Goal: Information Seeking & Learning: Check status

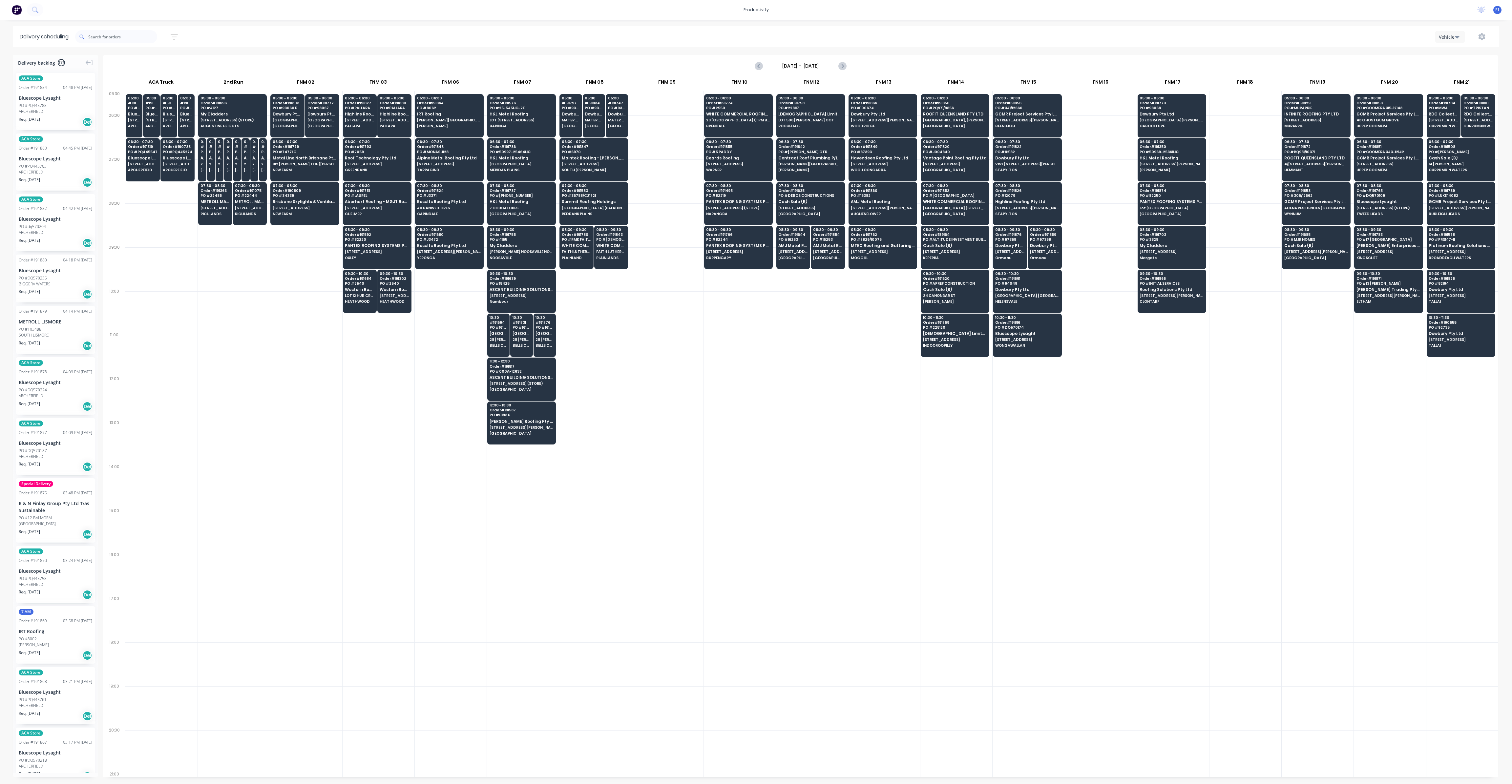
scroll to position [0, 1]
click at [188, 162] on span "[STREET_ADDRESS]" at bounding box center [177, 164] width 29 height 4
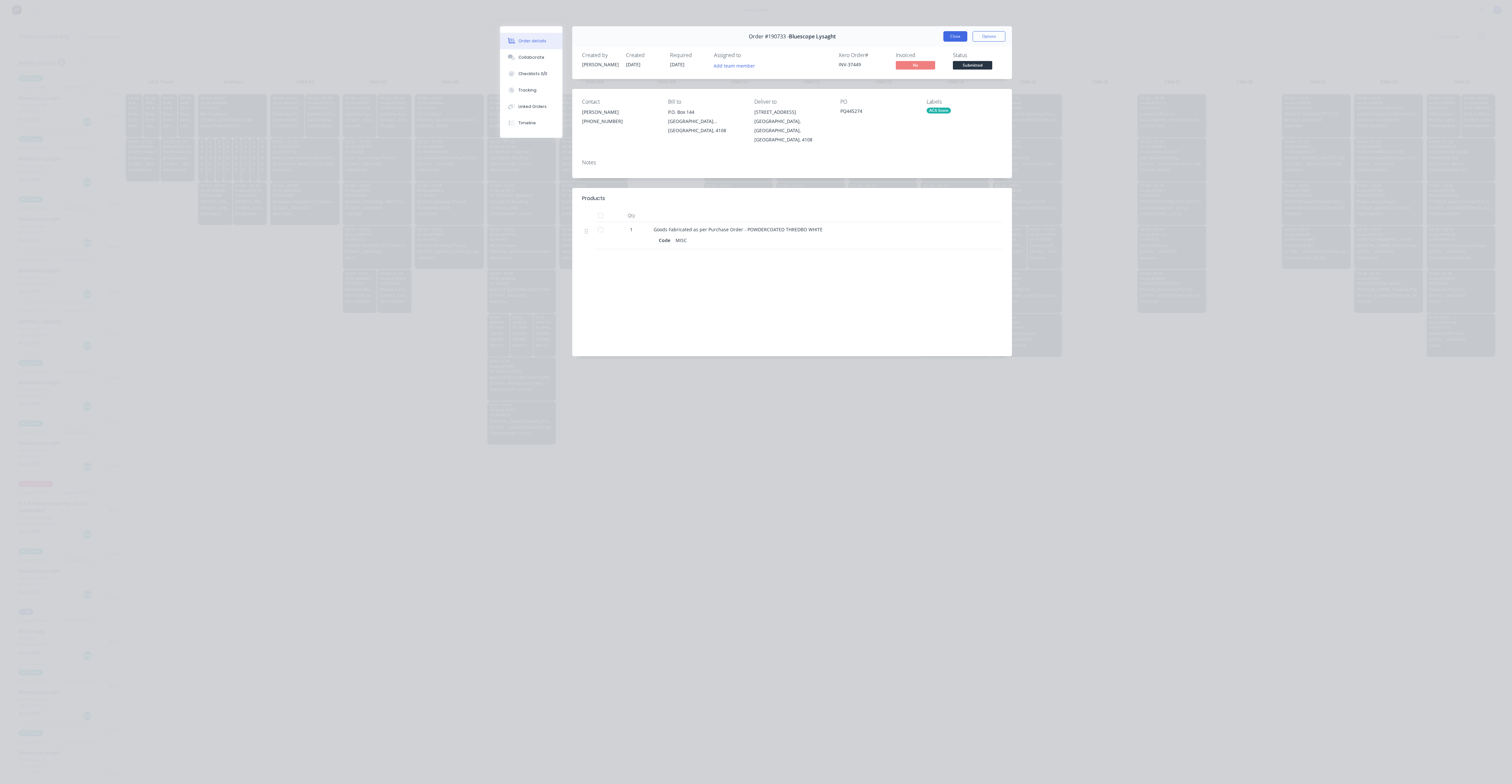
click at [958, 35] on button "Close" at bounding box center [955, 36] width 24 height 11
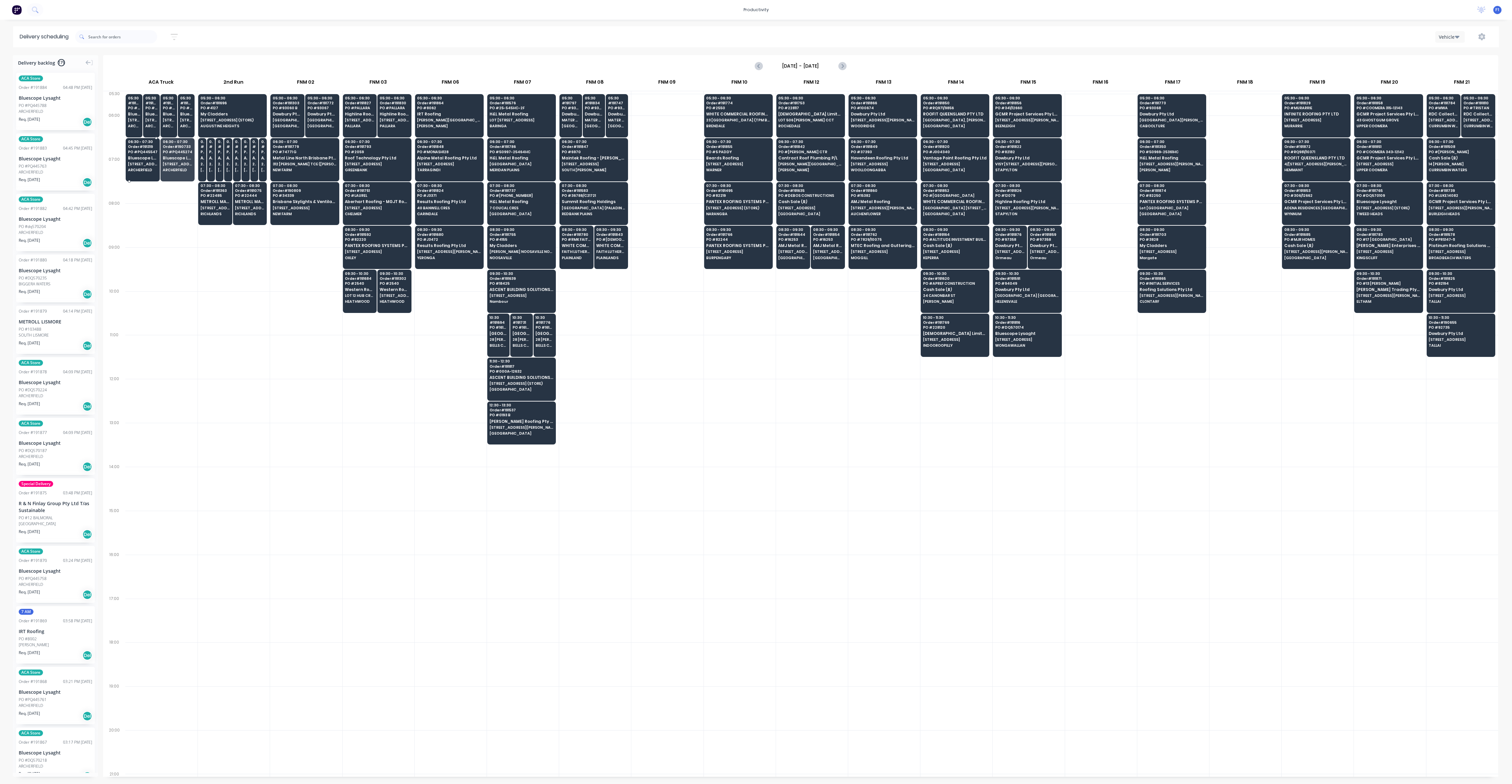
click at [143, 167] on div "06:30 - 07:30 Order # 191319 PO # PQ445547 Bluescope Lysaght [STREET_ADDRESS]" at bounding box center [143, 156] width 33 height 37
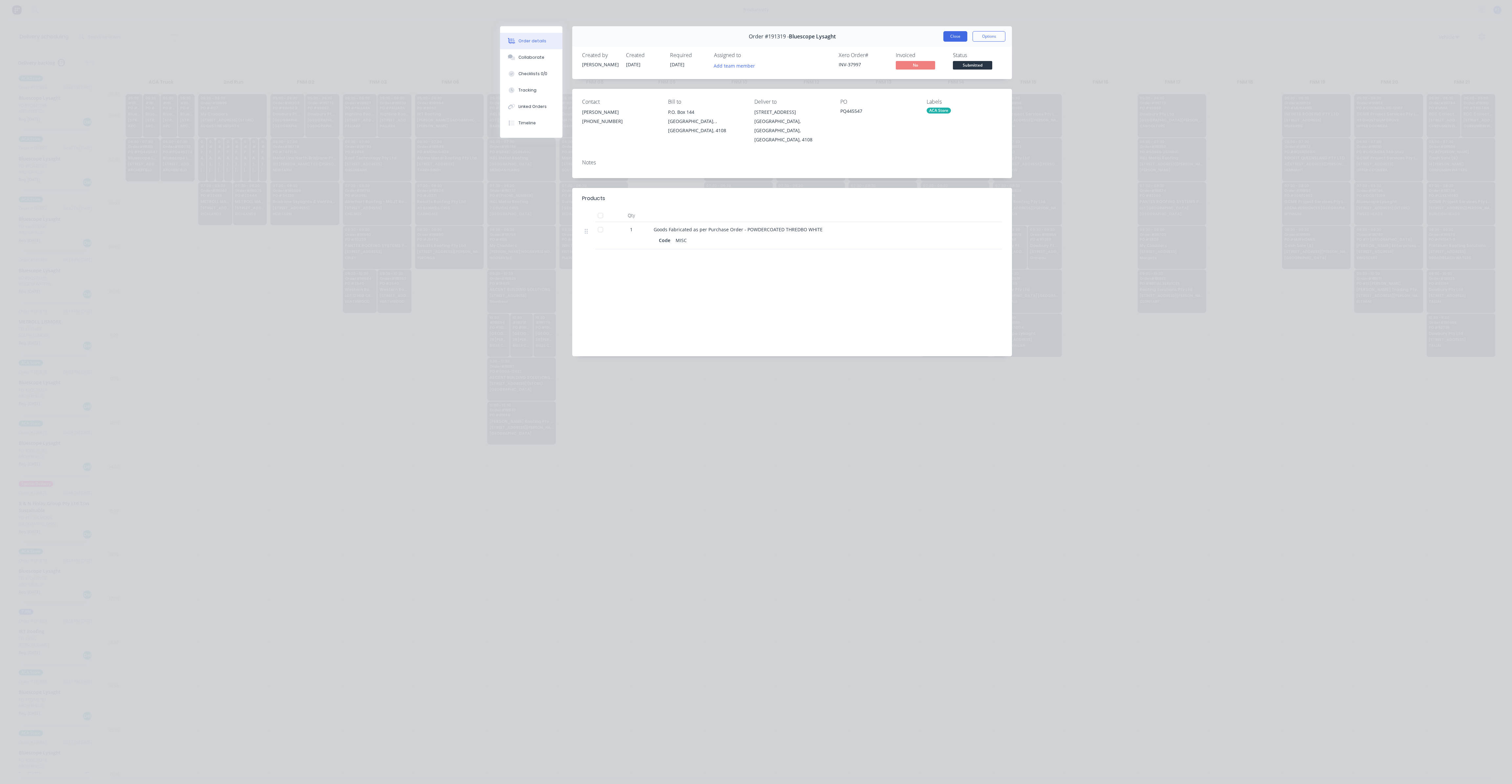
click at [955, 37] on button "Close" at bounding box center [955, 36] width 24 height 11
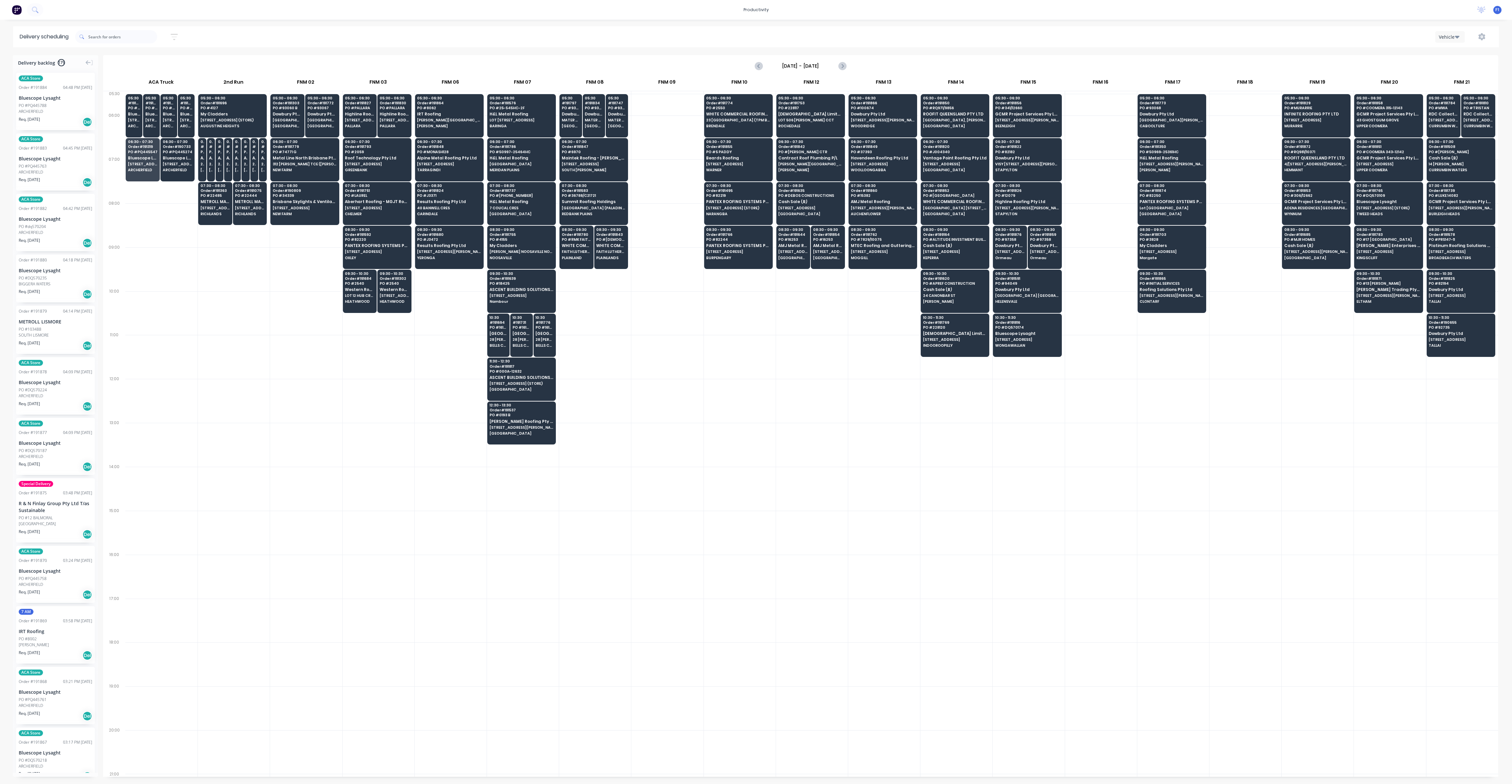
click at [721, 356] on div at bounding box center [740, 357] width 72 height 44
click at [171, 114] on span "Bluescope Lysaght" at bounding box center [168, 114] width 12 height 4
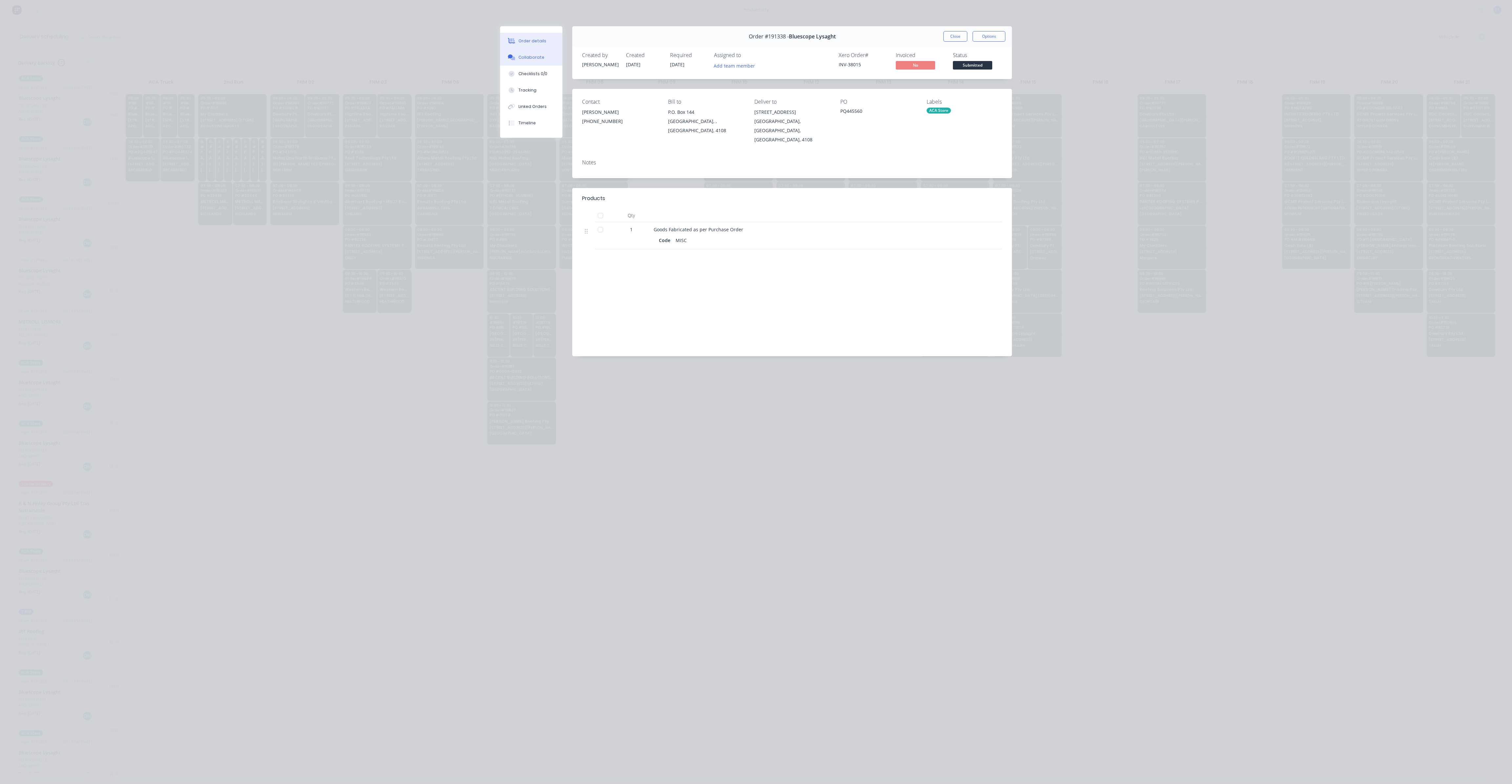
click at [536, 58] on div "Collaborate" at bounding box center [531, 58] width 26 height 6
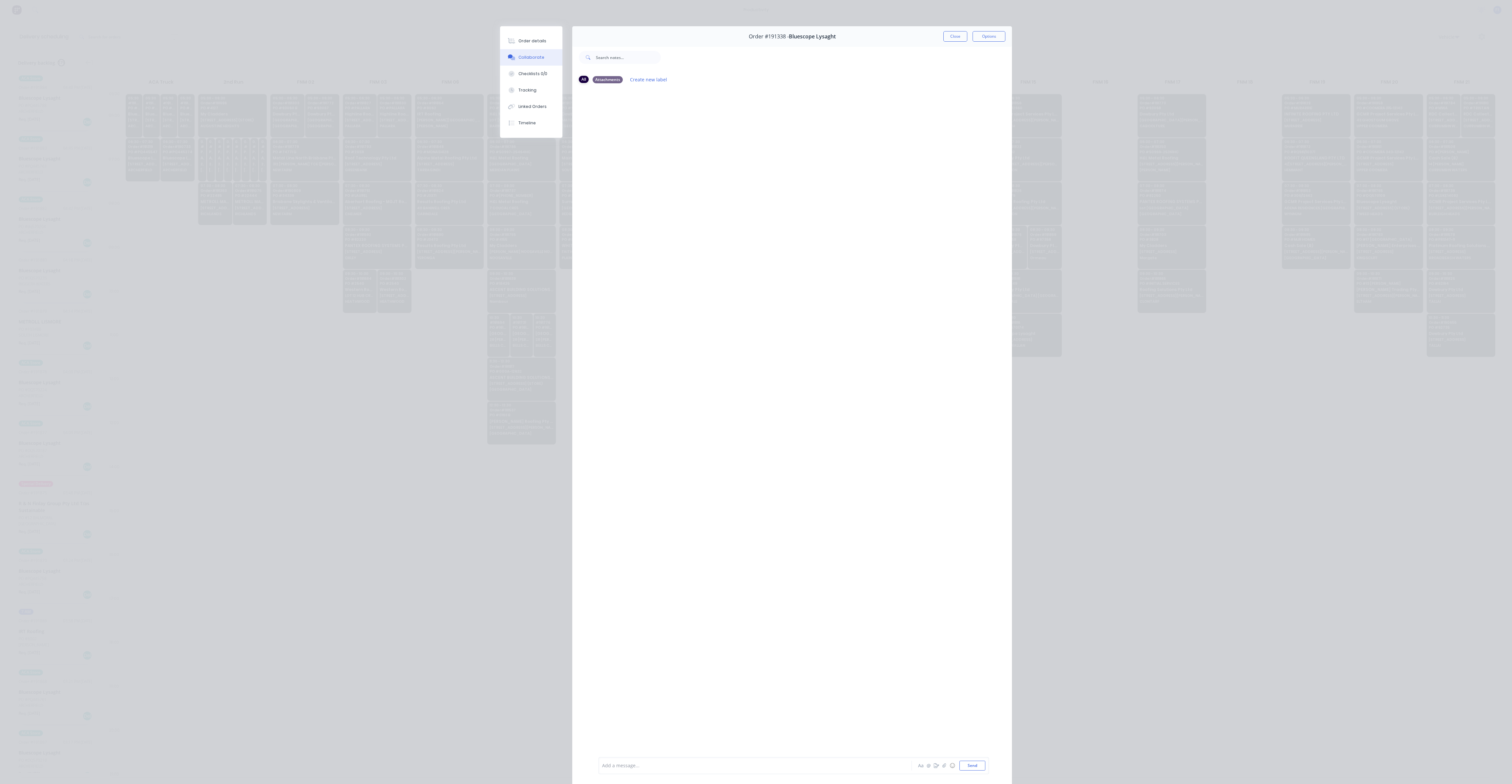
click at [581, 79] on div "All" at bounding box center [583, 79] width 10 height 7
click at [539, 41] on div "Order details" at bounding box center [532, 41] width 28 height 6
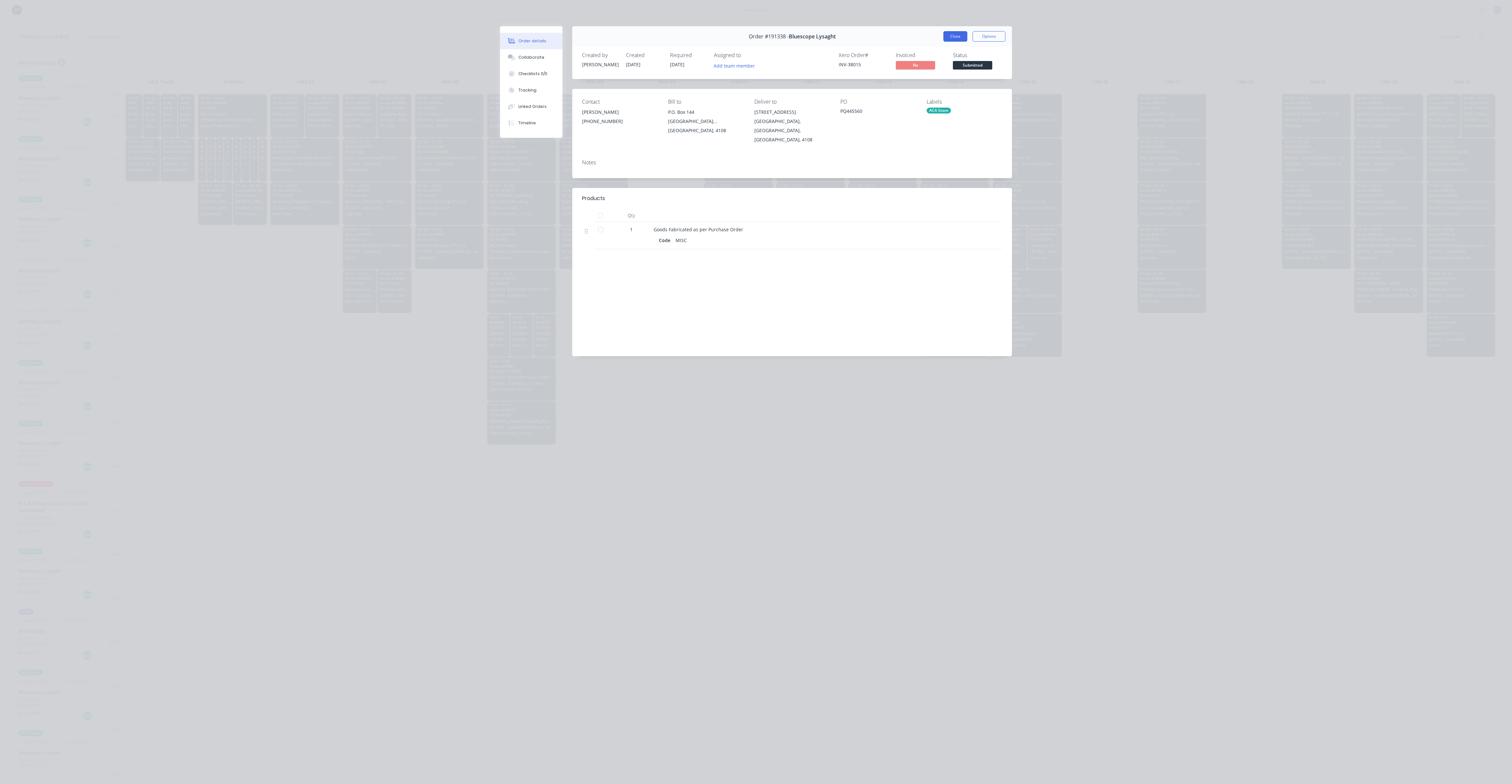
click at [948, 32] on button "Close" at bounding box center [955, 36] width 24 height 11
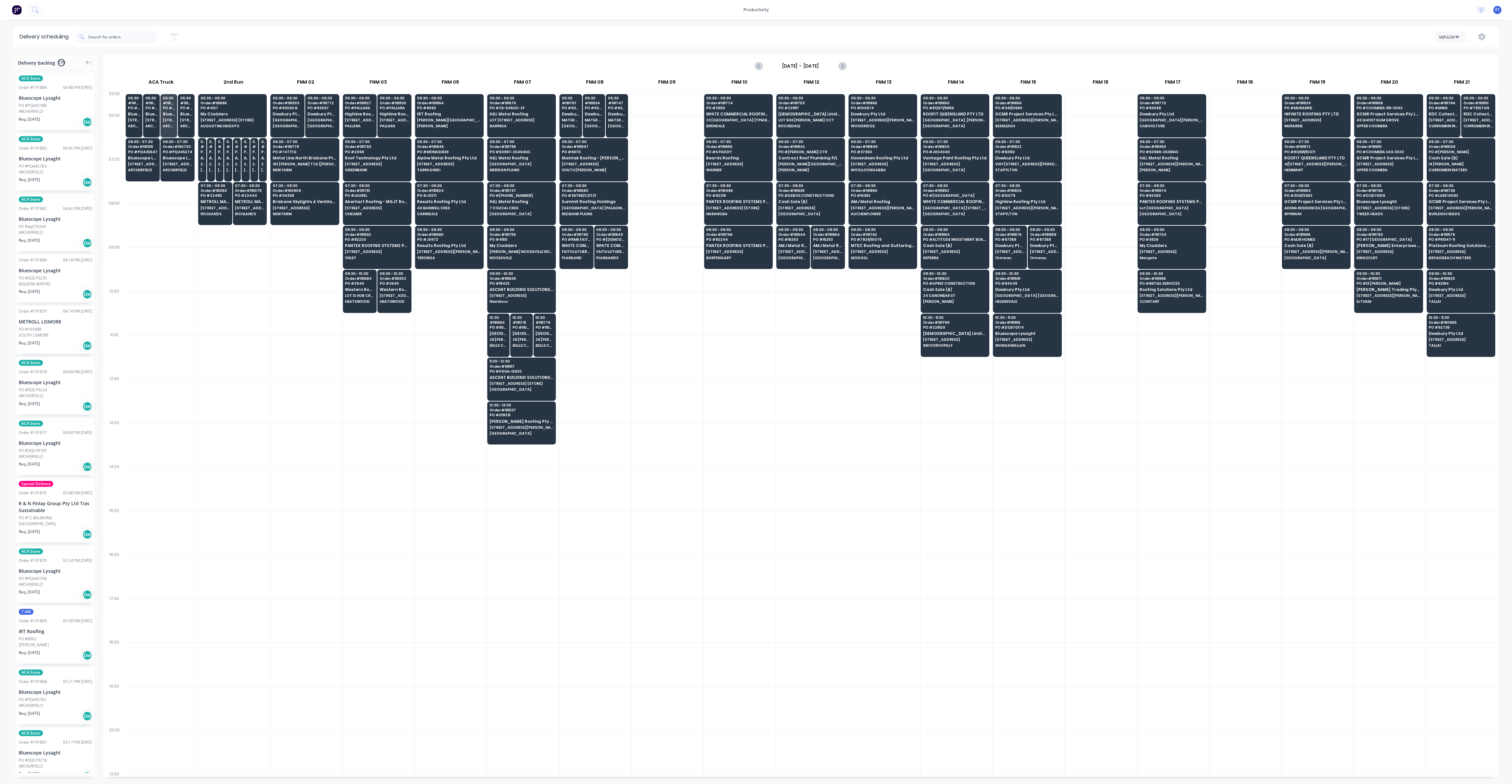
click at [88, 34] on span at bounding box center [82, 36] width 13 height 13
click at [94, 37] on input "text" at bounding box center [122, 36] width 69 height 13
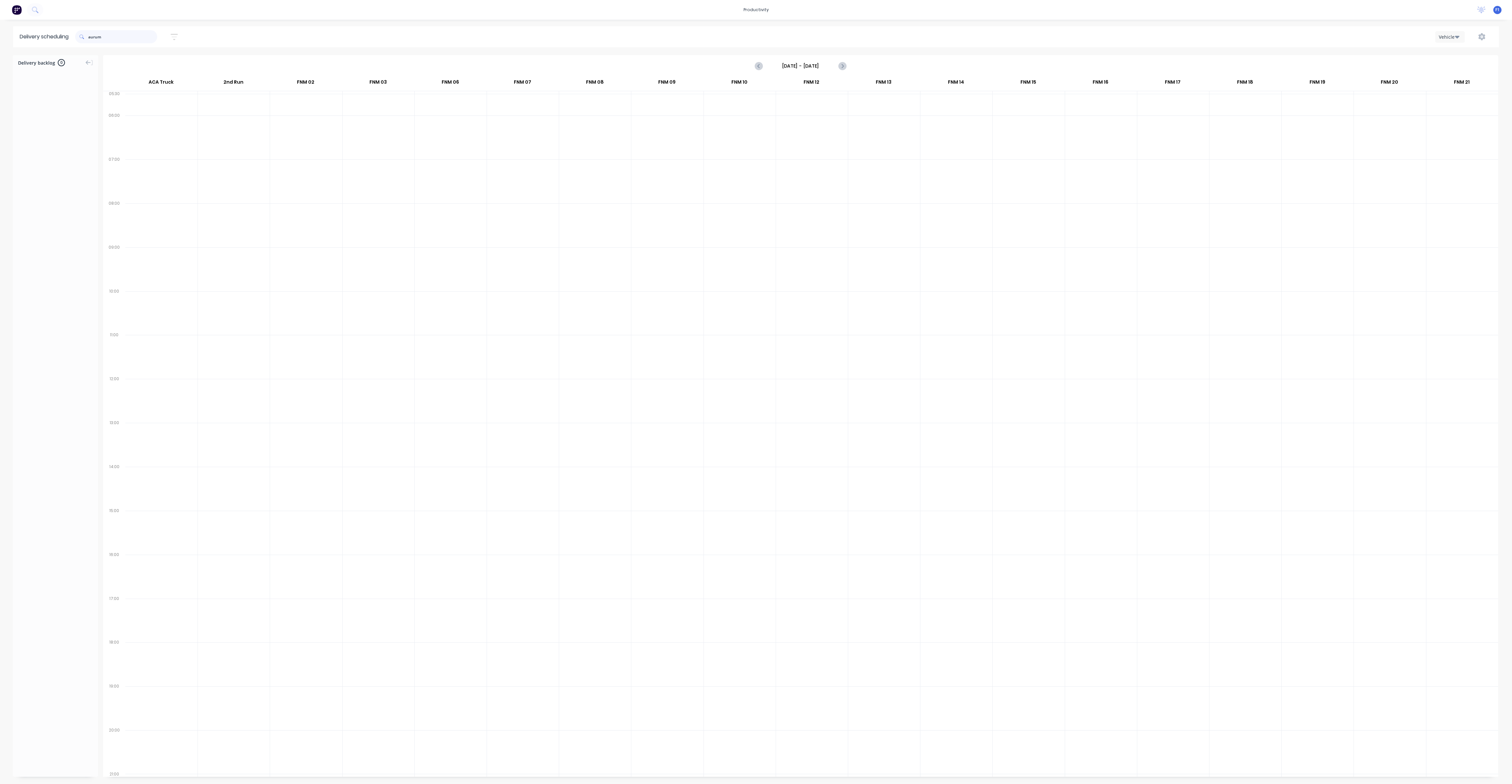
click at [123, 38] on input "aurum" at bounding box center [122, 36] width 69 height 13
type input "a"
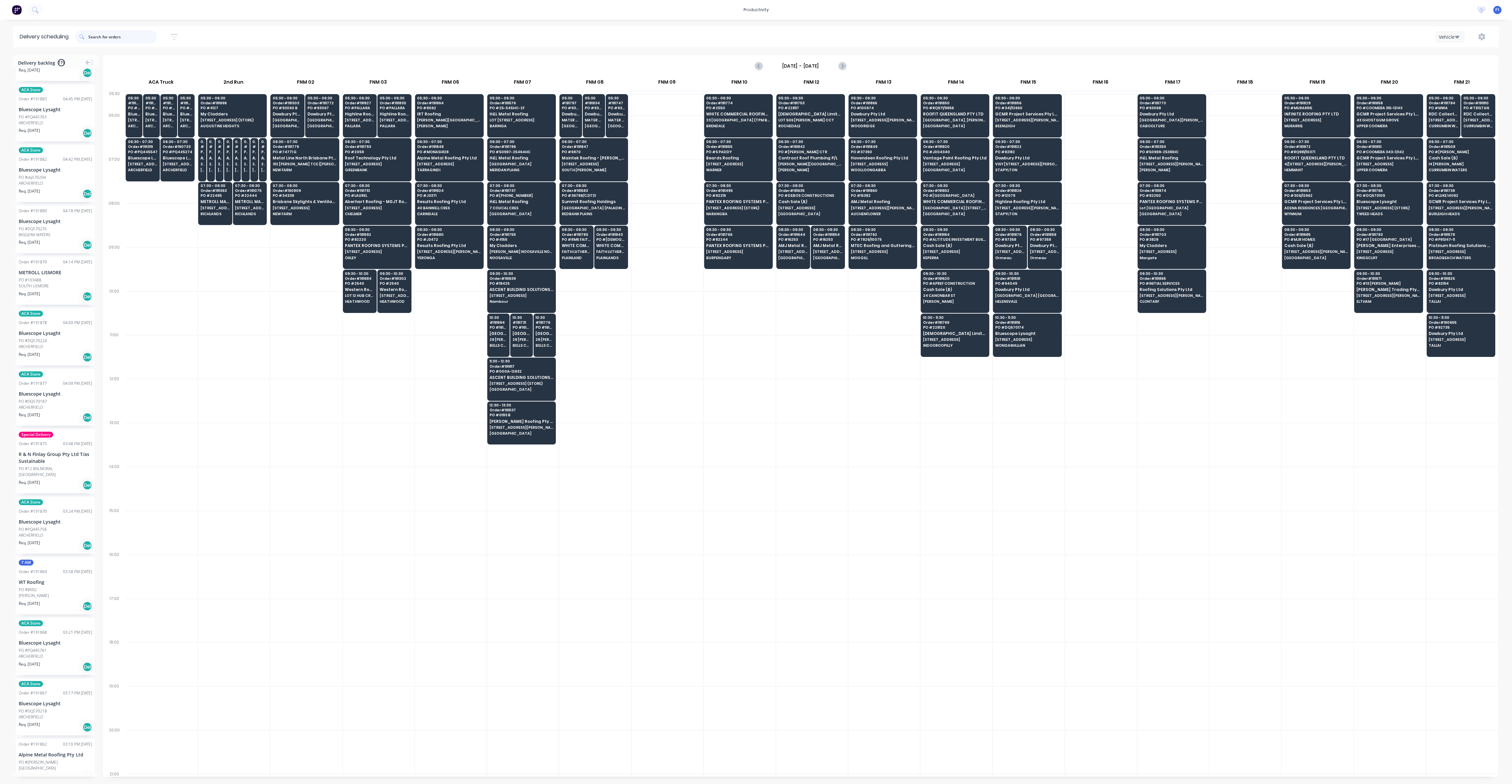
scroll to position [0, 0]
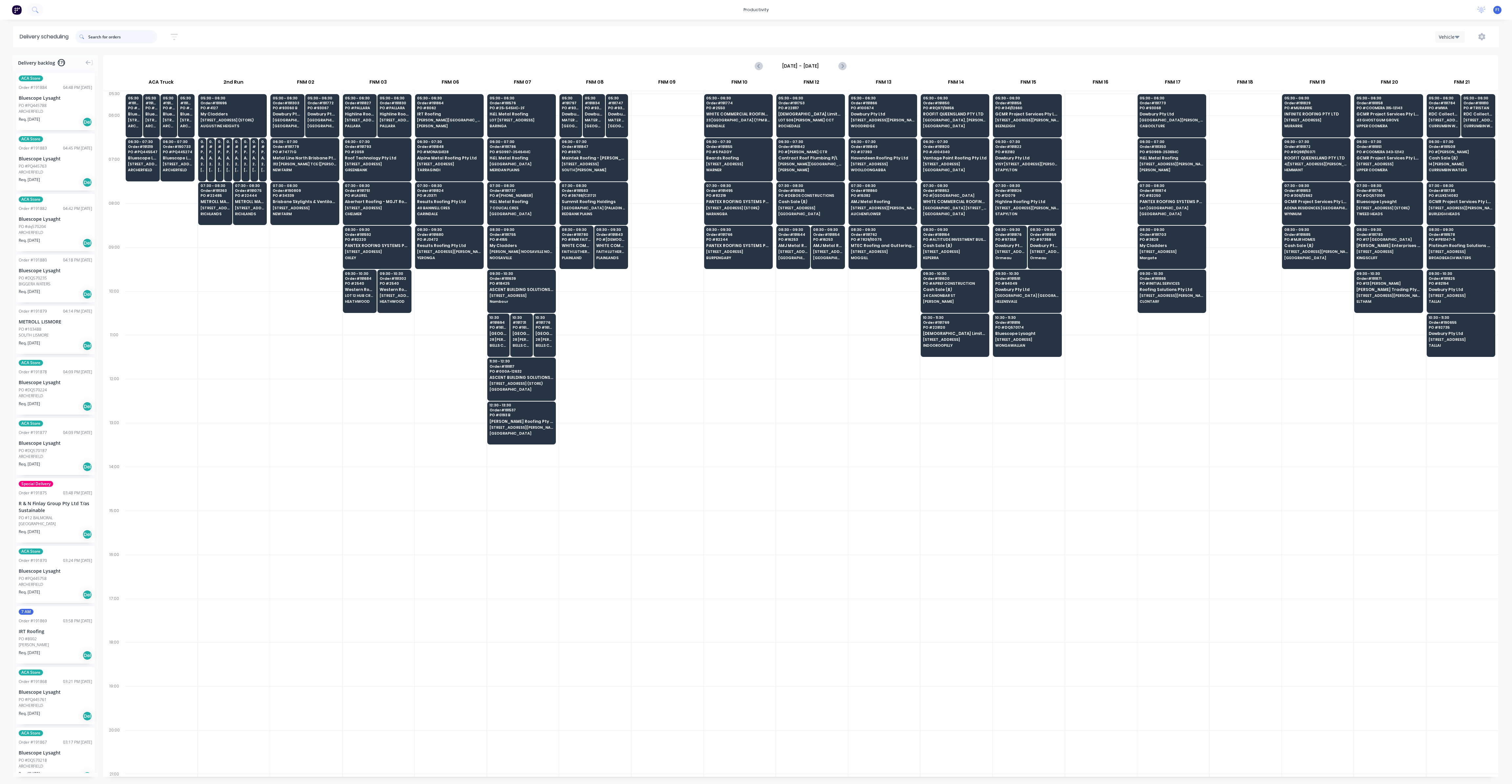
click at [99, 35] on input "text" at bounding box center [122, 36] width 69 height 13
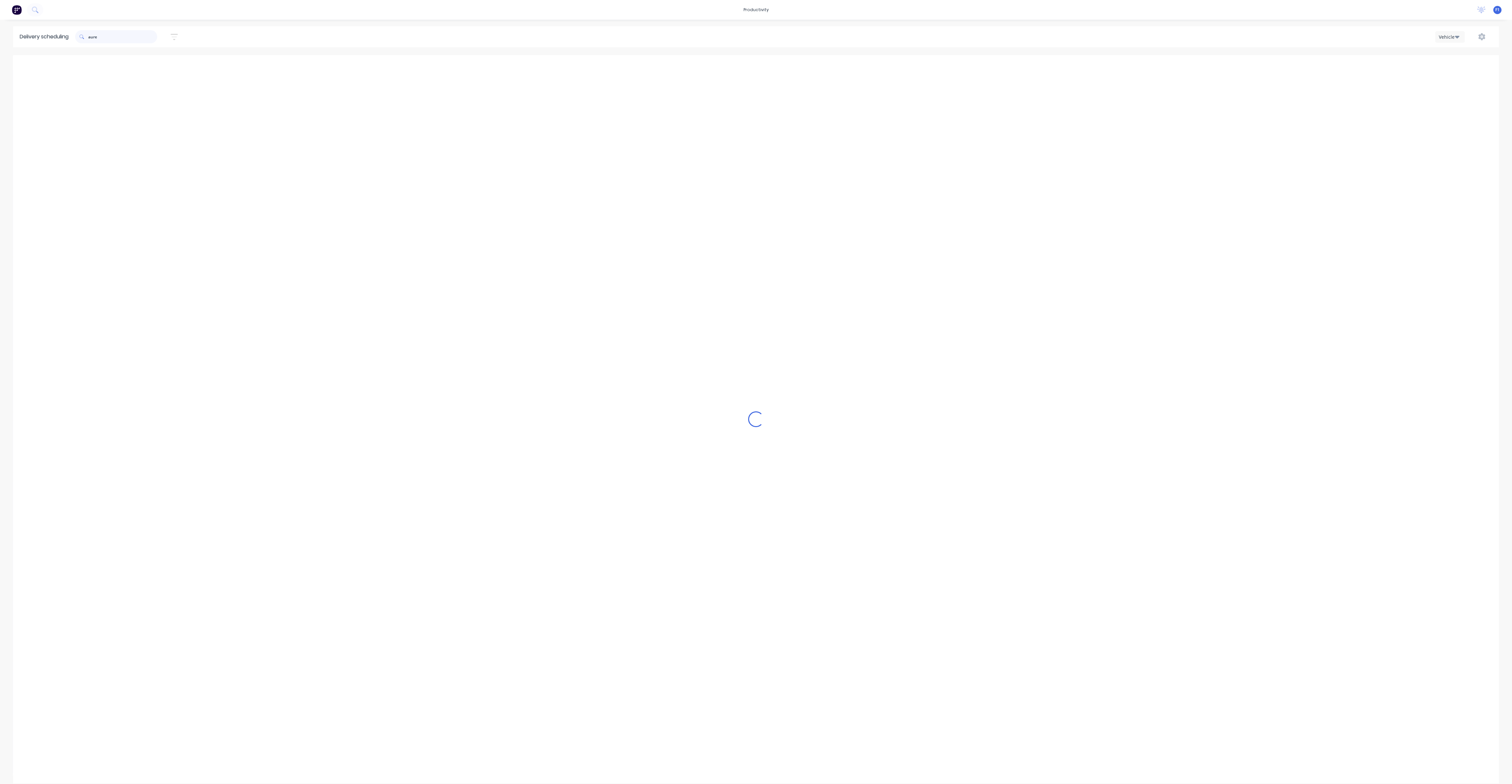
type input "aurem"
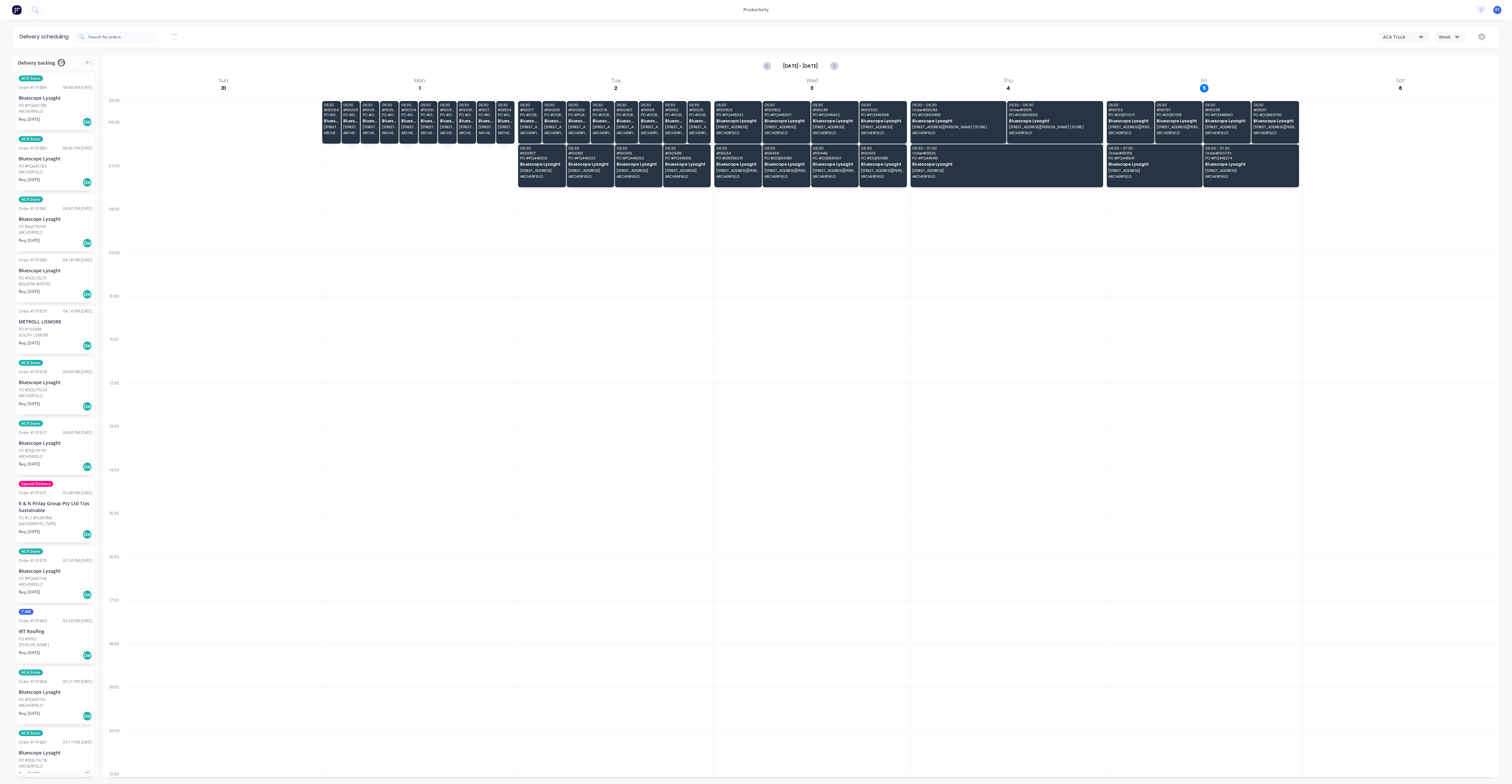
click at [1456, 36] on icon "button" at bounding box center [1457, 37] width 5 height 2
click at [1452, 69] on div "Vehicle" at bounding box center [1468, 67] width 65 height 13
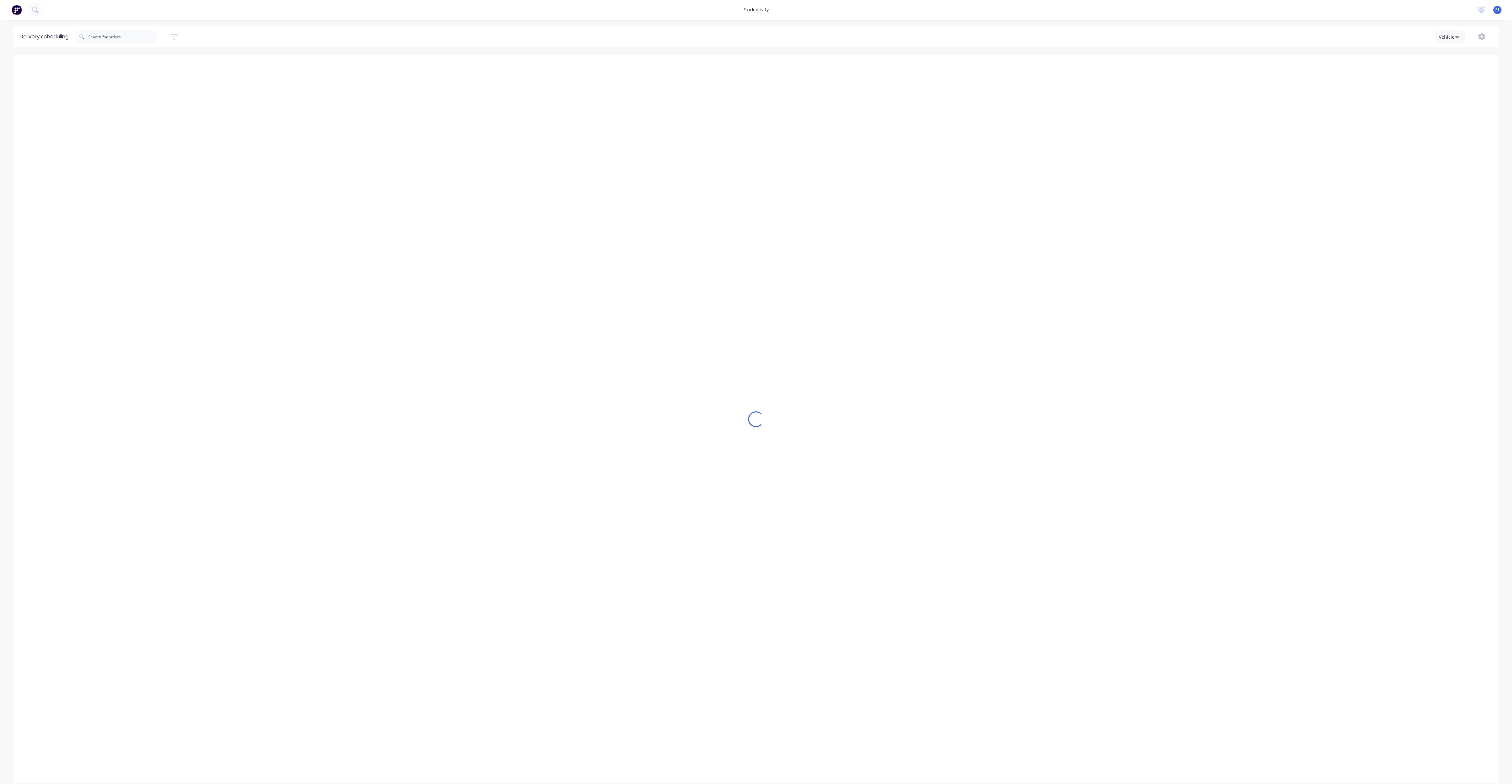
scroll to position [0, 1]
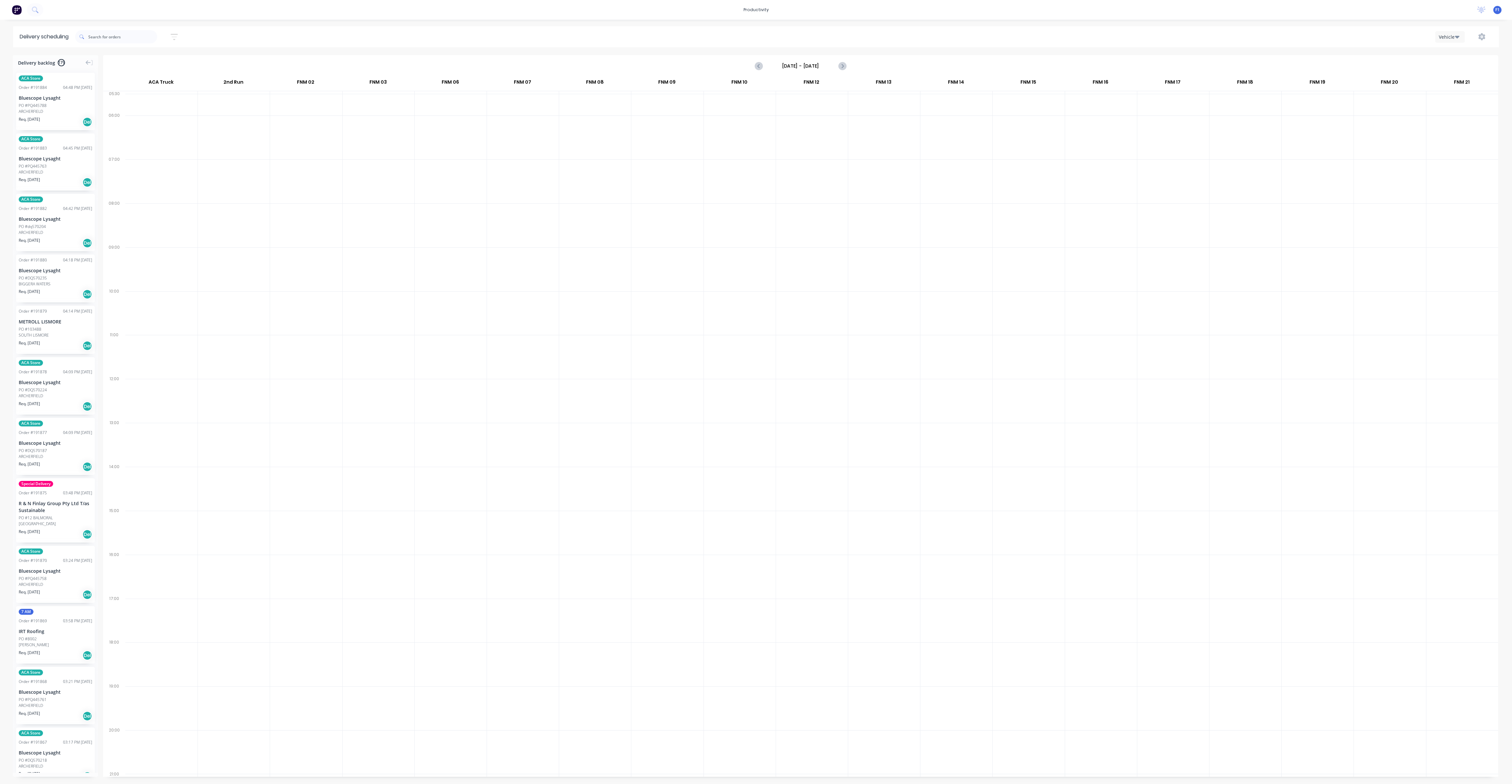
click at [827, 62] on input "Sunday - 31/08/25" at bounding box center [801, 66] width 65 height 10
click at [858, 79] on icon "Next page" at bounding box center [858, 79] width 8 height 8
click at [792, 108] on div "8" at bounding box center [790, 111] width 10 height 10
click at [826, 66] on input "Monday - 08/09/25" at bounding box center [801, 66] width 65 height 10
click at [842, 100] on div "5" at bounding box center [843, 99] width 10 height 10
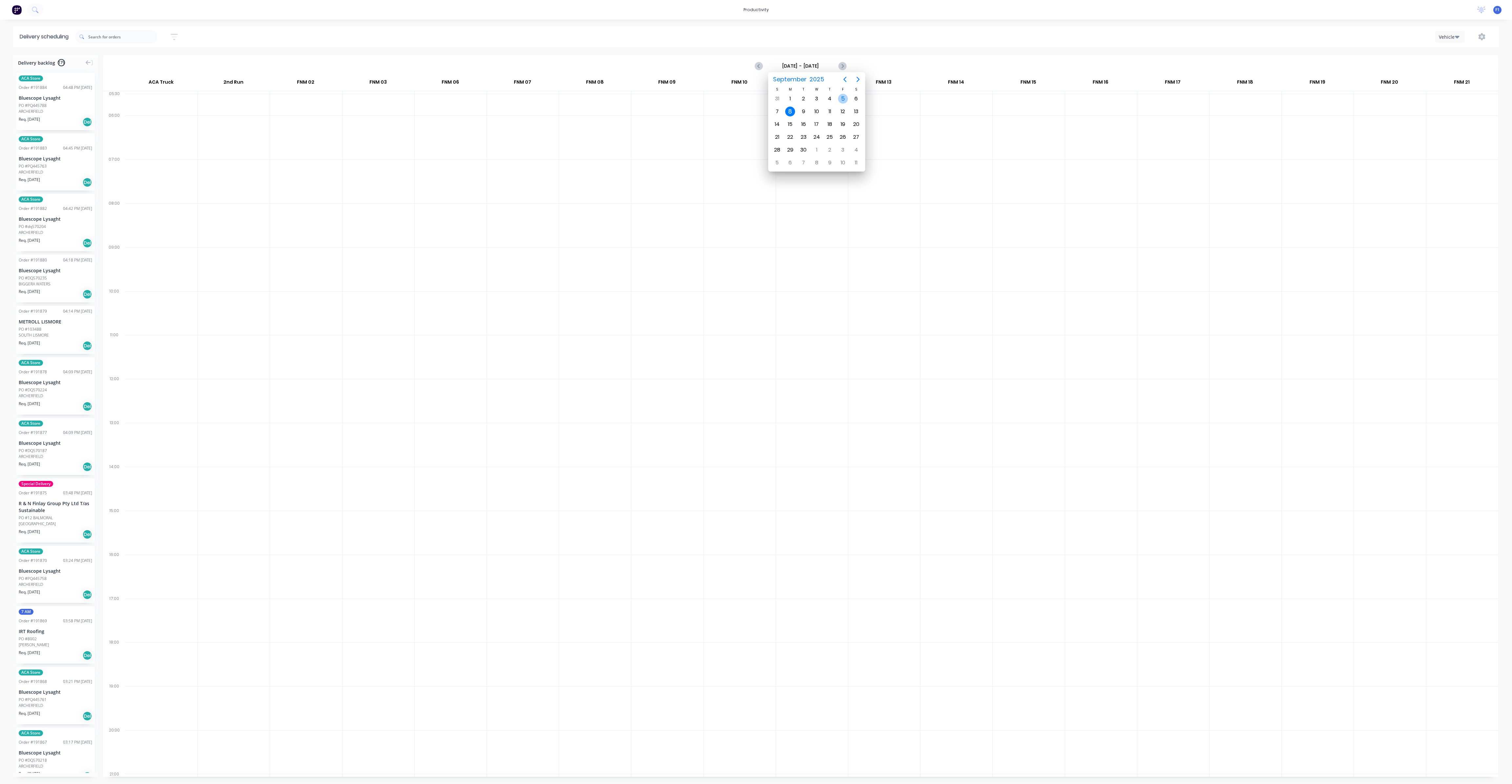
type input "[DATE] - [DATE]"
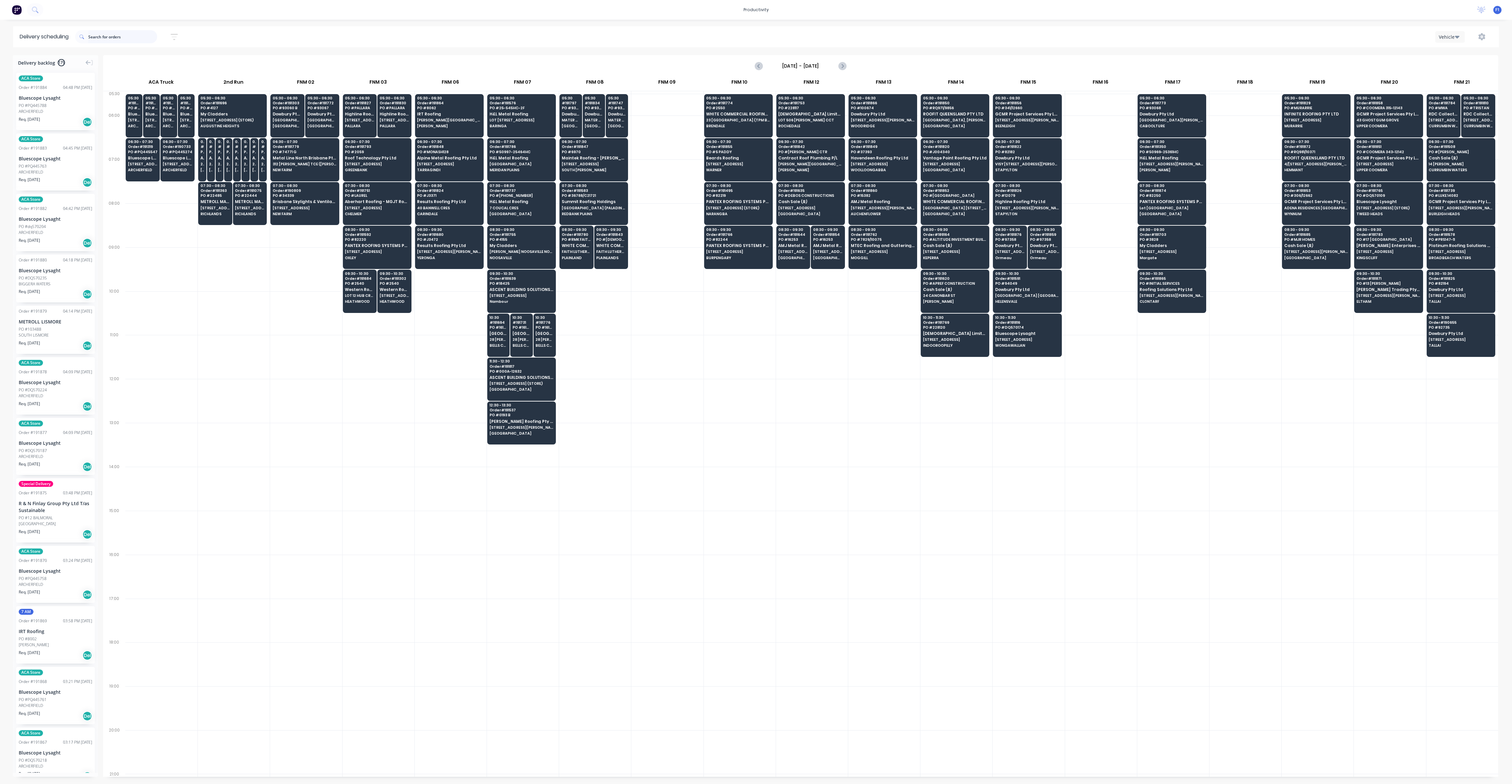
click at [129, 38] on input "text" at bounding box center [122, 36] width 69 height 13
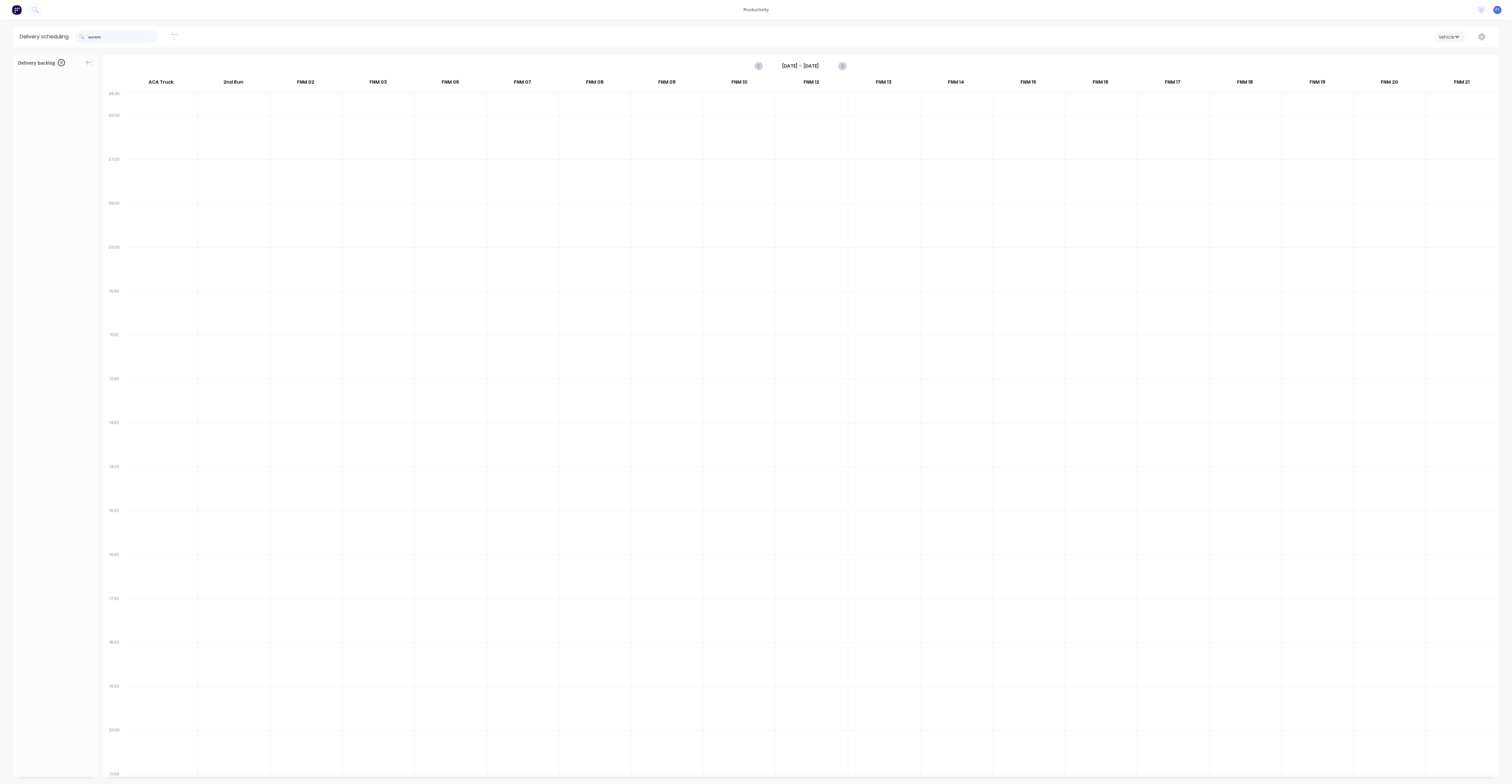
click at [110, 38] on input "aurem" at bounding box center [122, 36] width 69 height 13
type input "a"
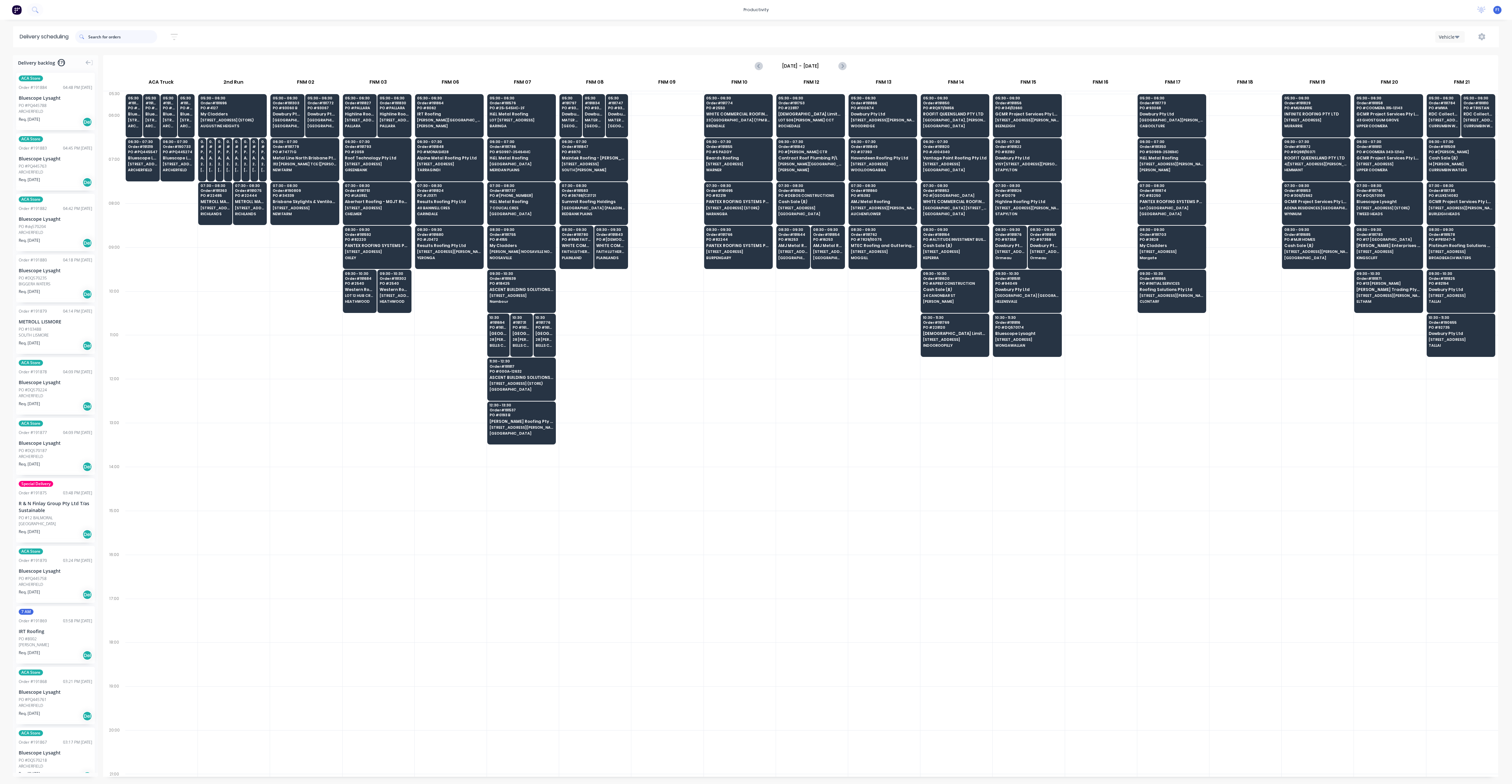
click at [95, 38] on input "text" at bounding box center [122, 36] width 69 height 13
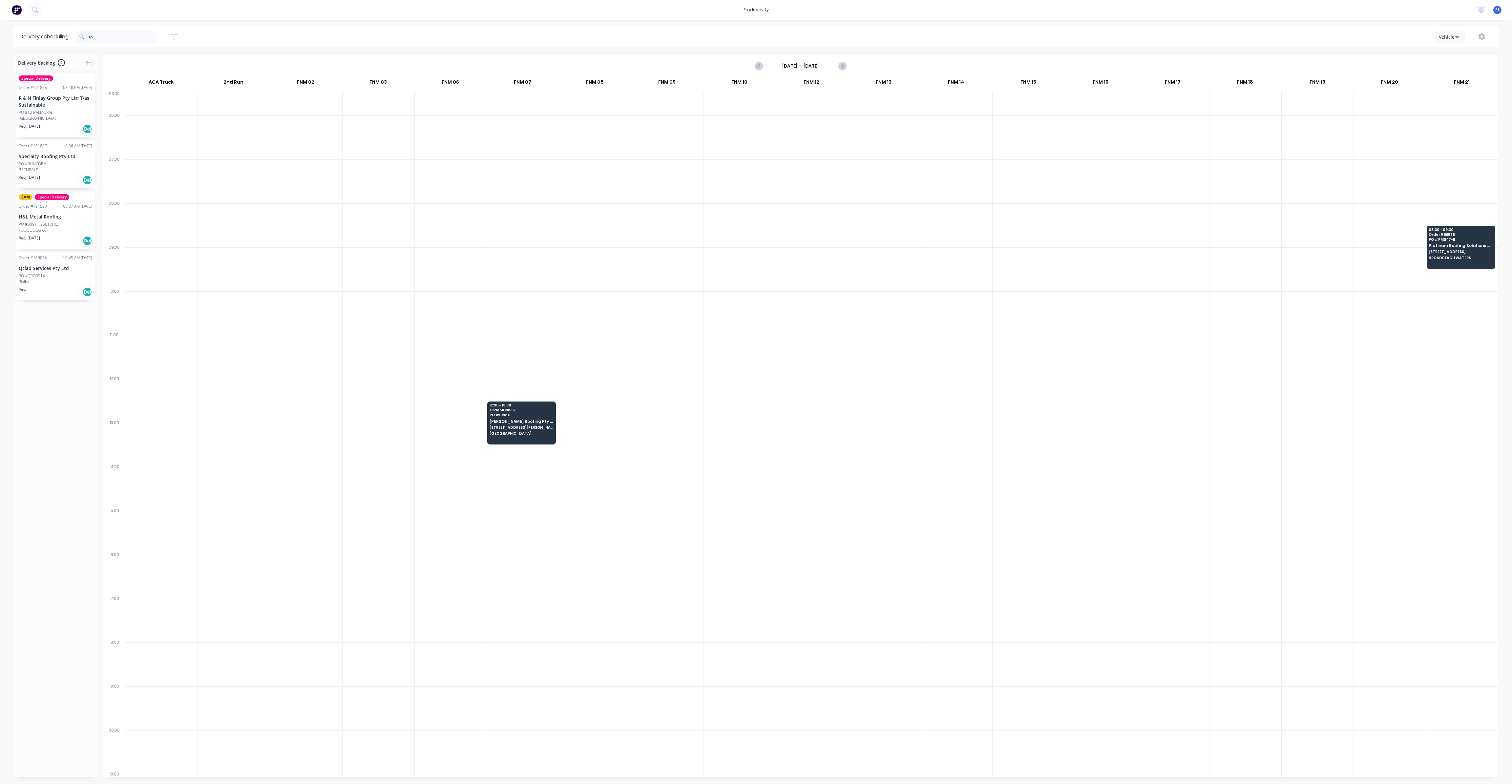
click at [70, 165] on div "PO #RUNCORN" at bounding box center [55, 164] width 73 height 6
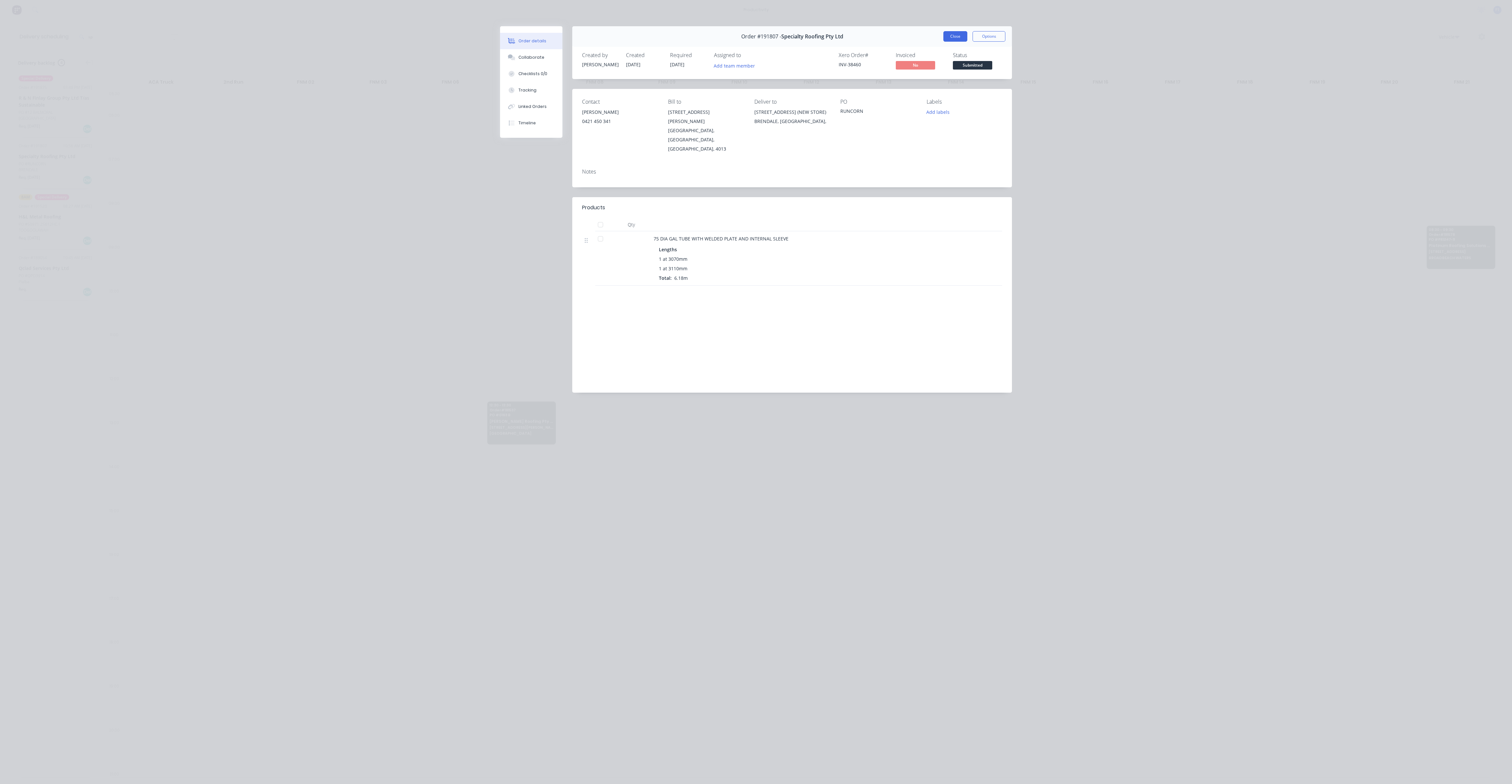
click at [957, 32] on button "Close" at bounding box center [955, 36] width 24 height 11
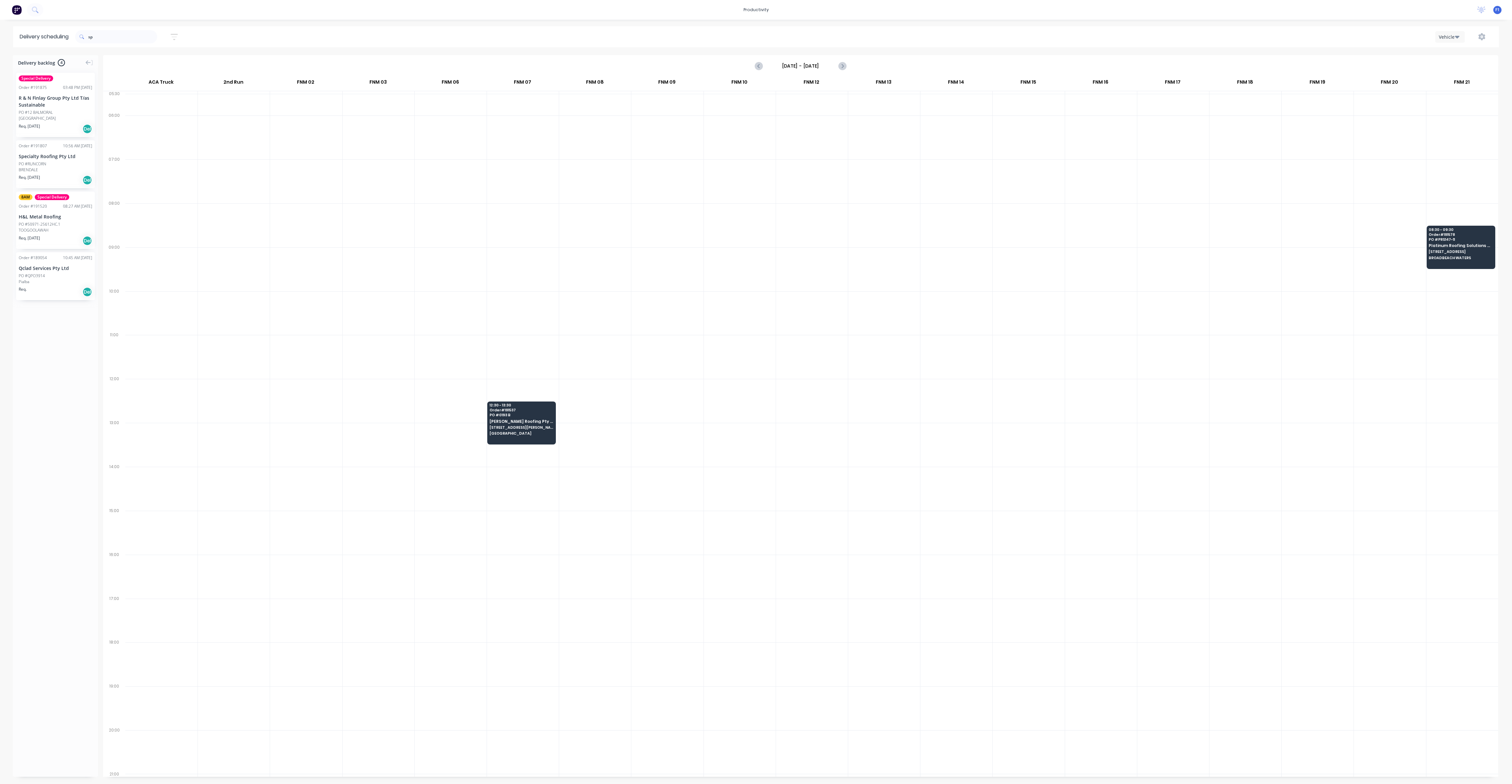
click at [47, 230] on div "TOOGOOLAWAH" at bounding box center [55, 230] width 73 height 6
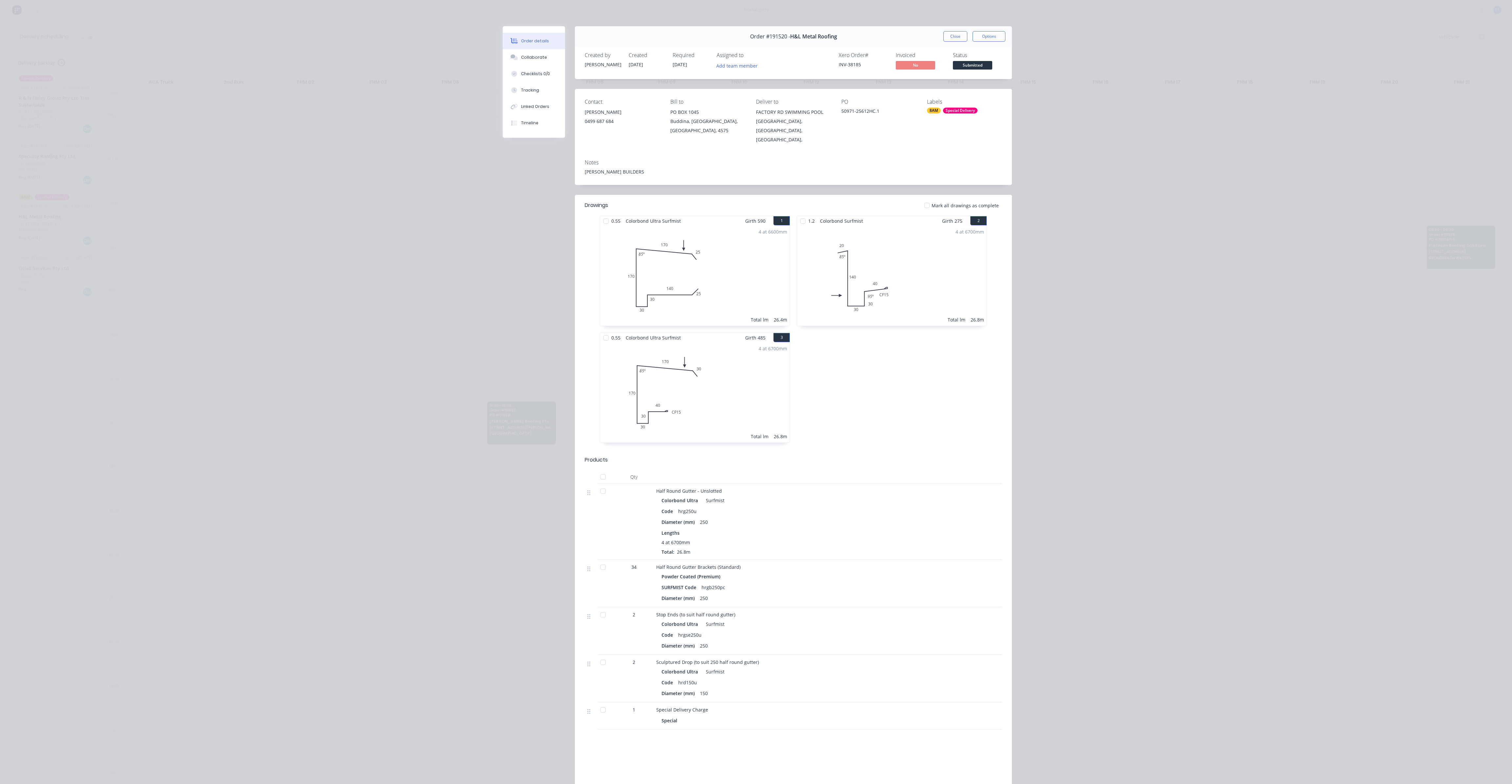
click at [951, 42] on div "Order #191520 - H&L Metal Roofing Close Options" at bounding box center [793, 36] width 437 height 21
click at [953, 38] on button "Close" at bounding box center [955, 36] width 24 height 11
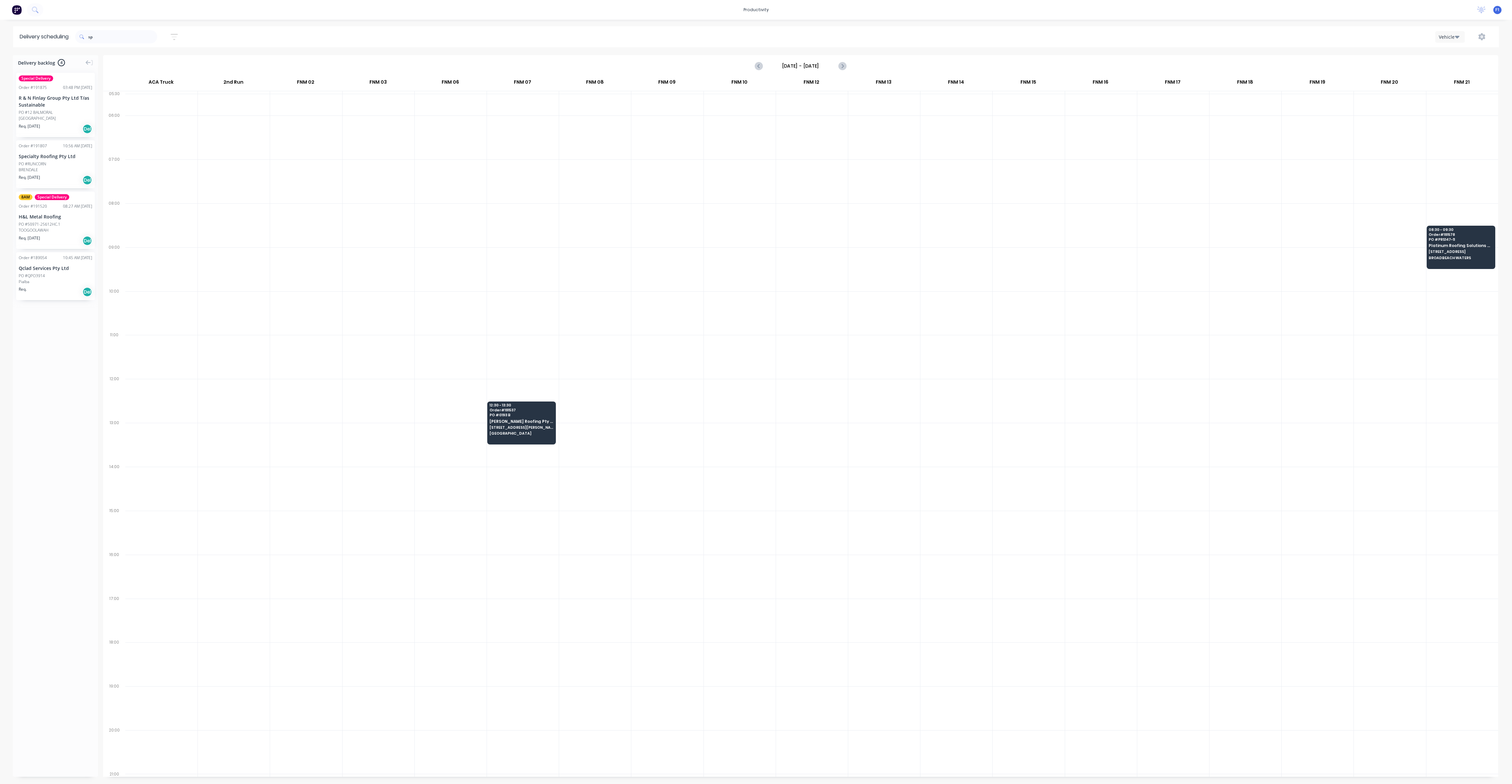
click at [36, 262] on div "Order # 189054 10:45 AM 06/08/25 Qclad Services Pty Ltd PO #QPO3914 Pialba Req.…" at bounding box center [55, 276] width 79 height 48
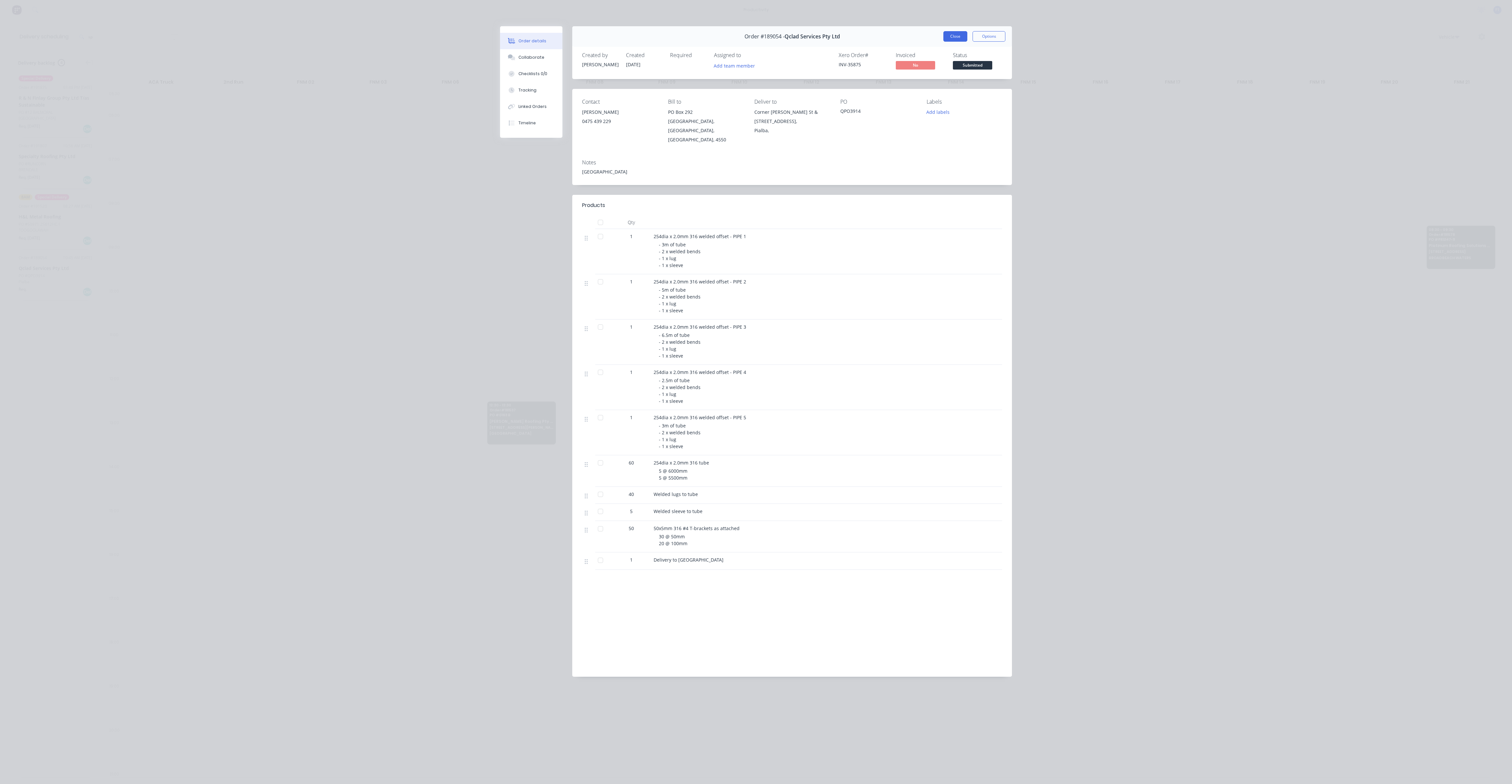
click at [963, 36] on button "Close" at bounding box center [955, 36] width 24 height 11
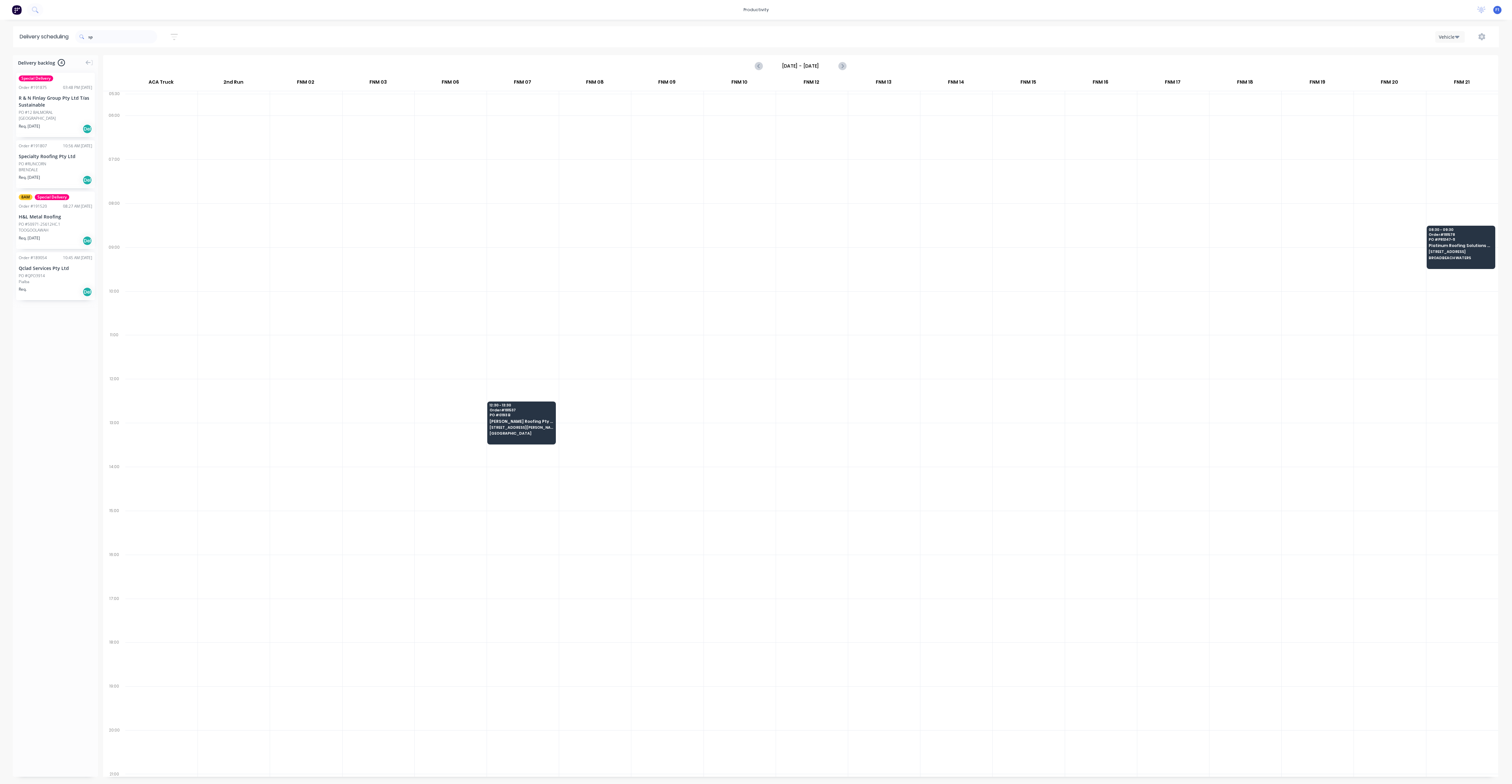
click at [63, 114] on div "PO #12 BALMORAL" at bounding box center [55, 113] width 73 height 6
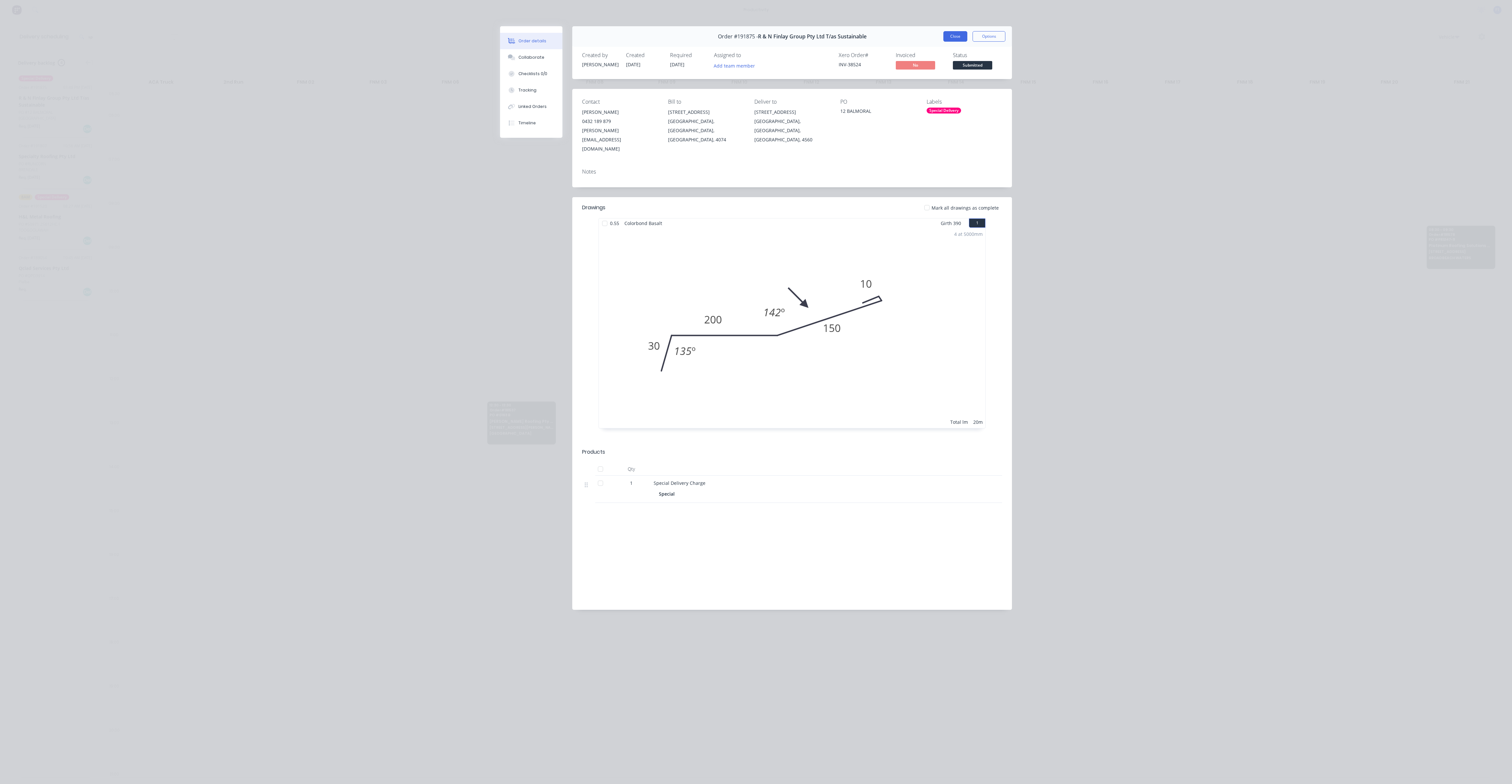
click at [959, 36] on button "Close" at bounding box center [955, 36] width 24 height 11
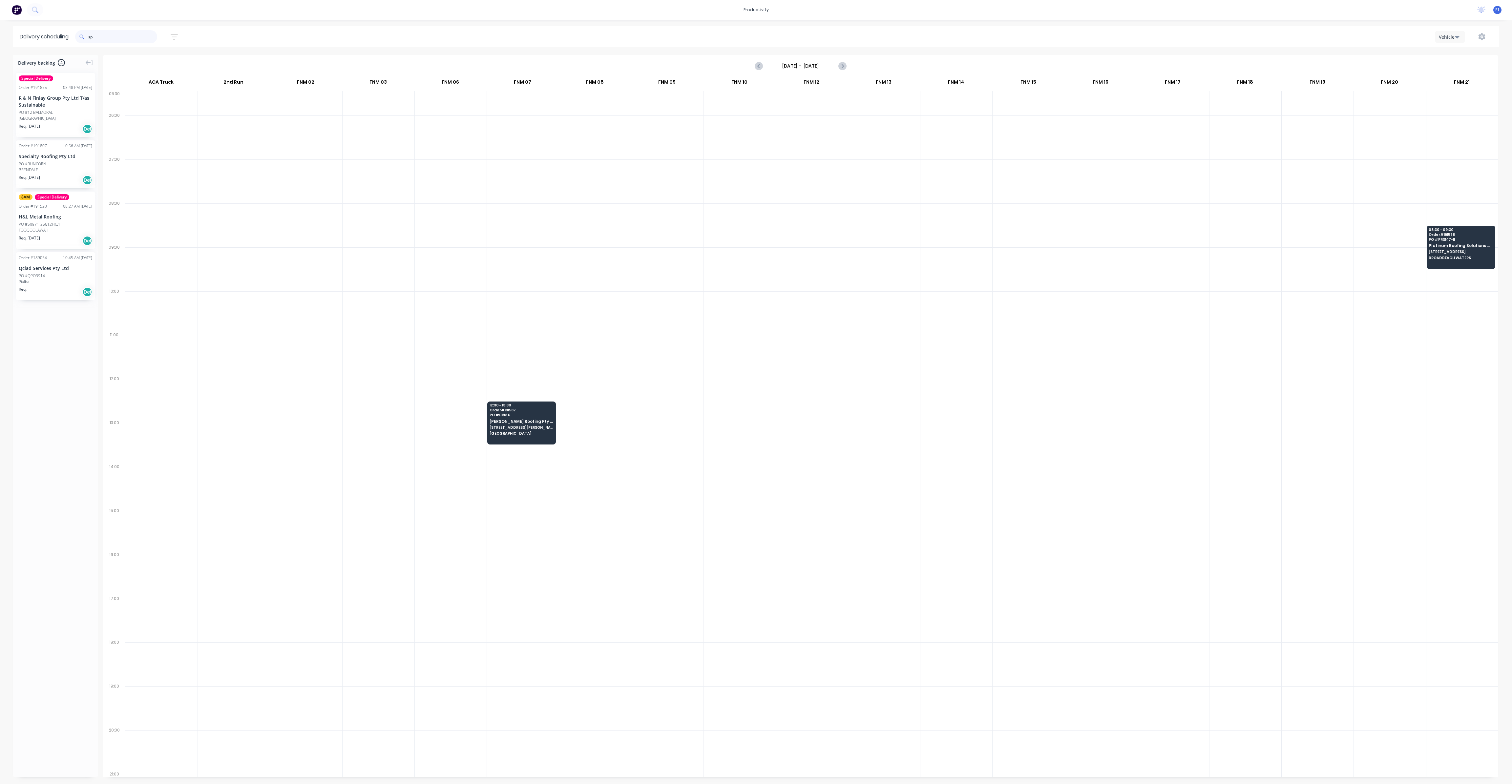
click at [109, 38] on input "sp" at bounding box center [122, 36] width 69 height 13
type input "s"
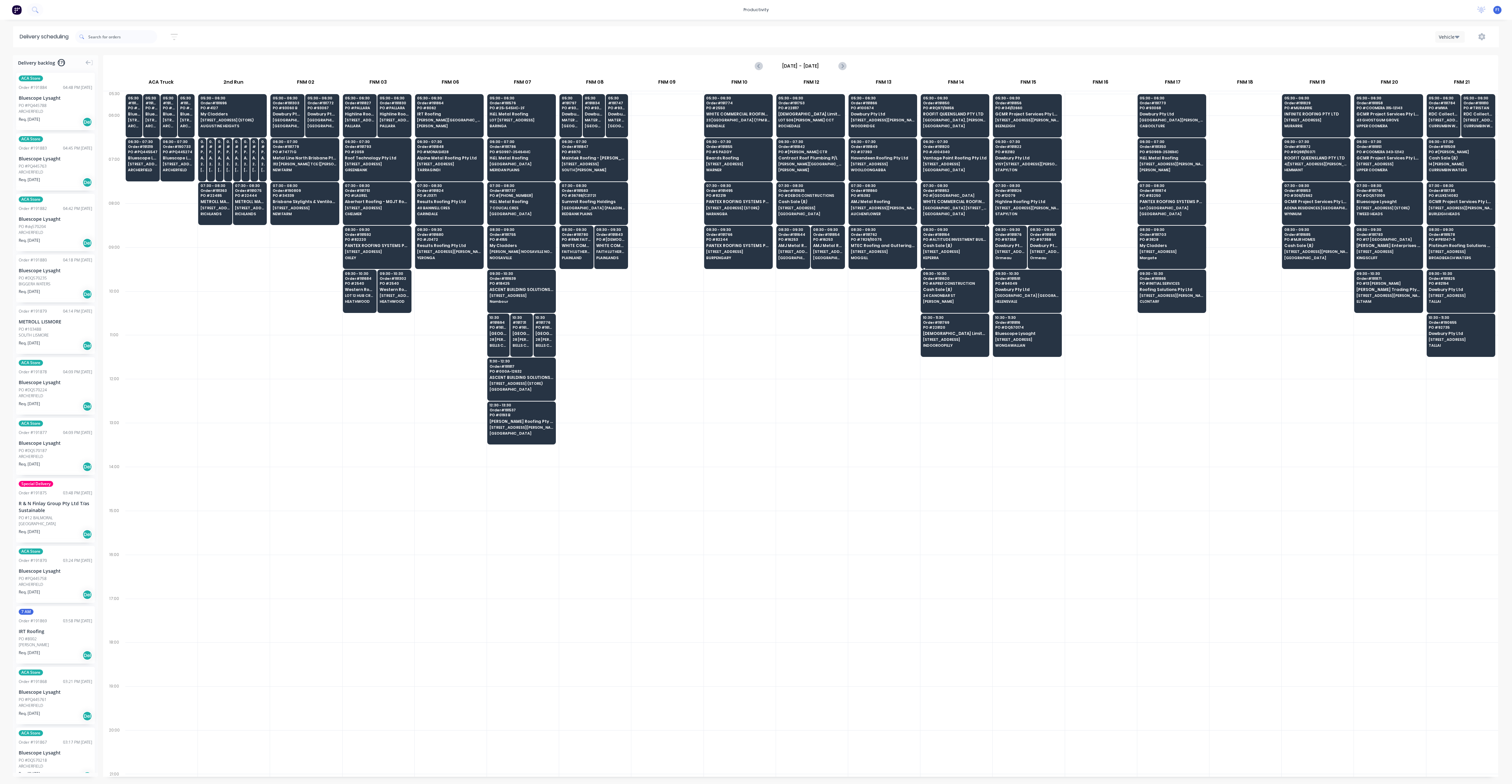
click at [944, 251] on span "[STREET_ADDRESS]" at bounding box center [955, 251] width 63 height 4
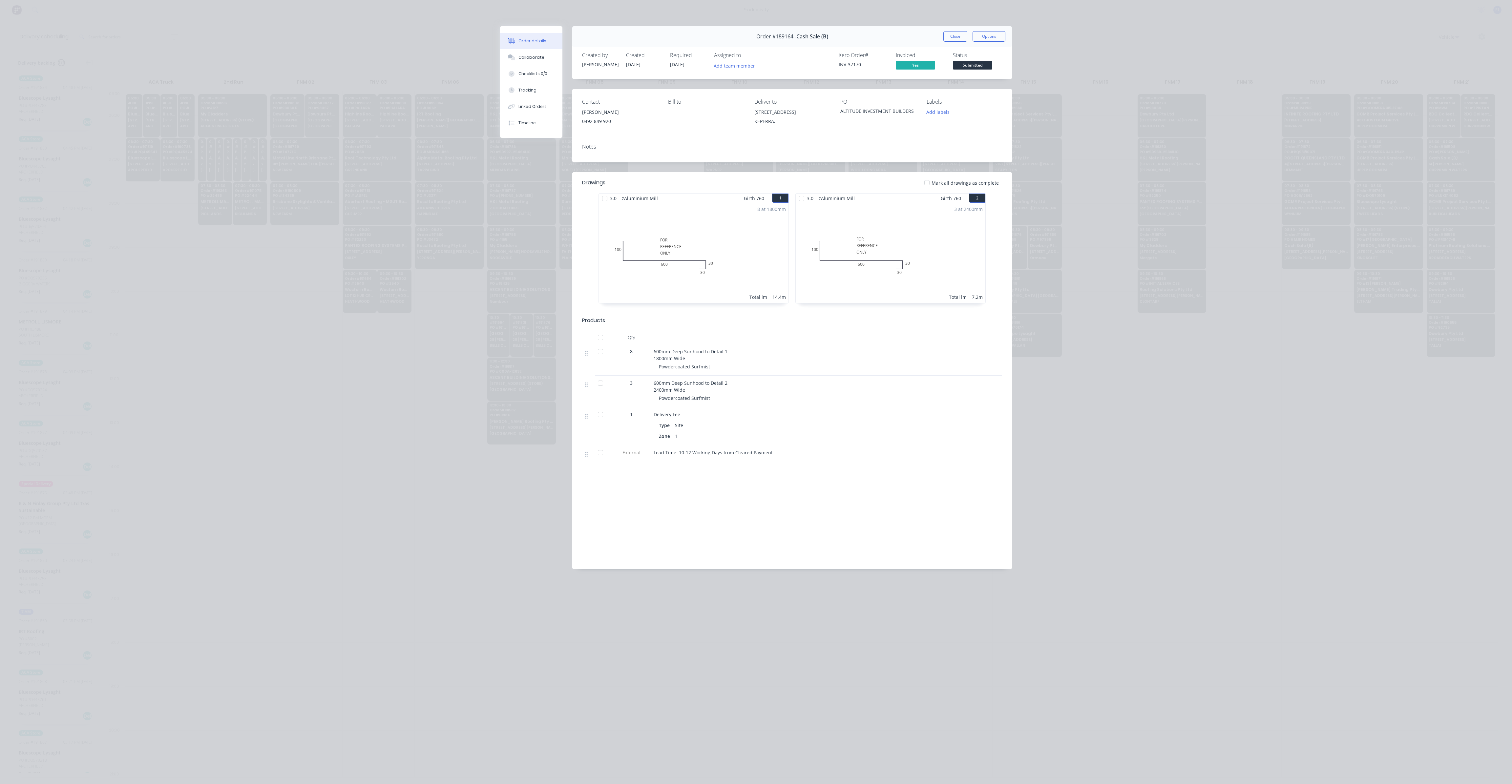
drag, startPoint x: 959, startPoint y: 40, endPoint x: 954, endPoint y: 43, distance: 5.8
click at [959, 40] on button "Close" at bounding box center [955, 36] width 24 height 11
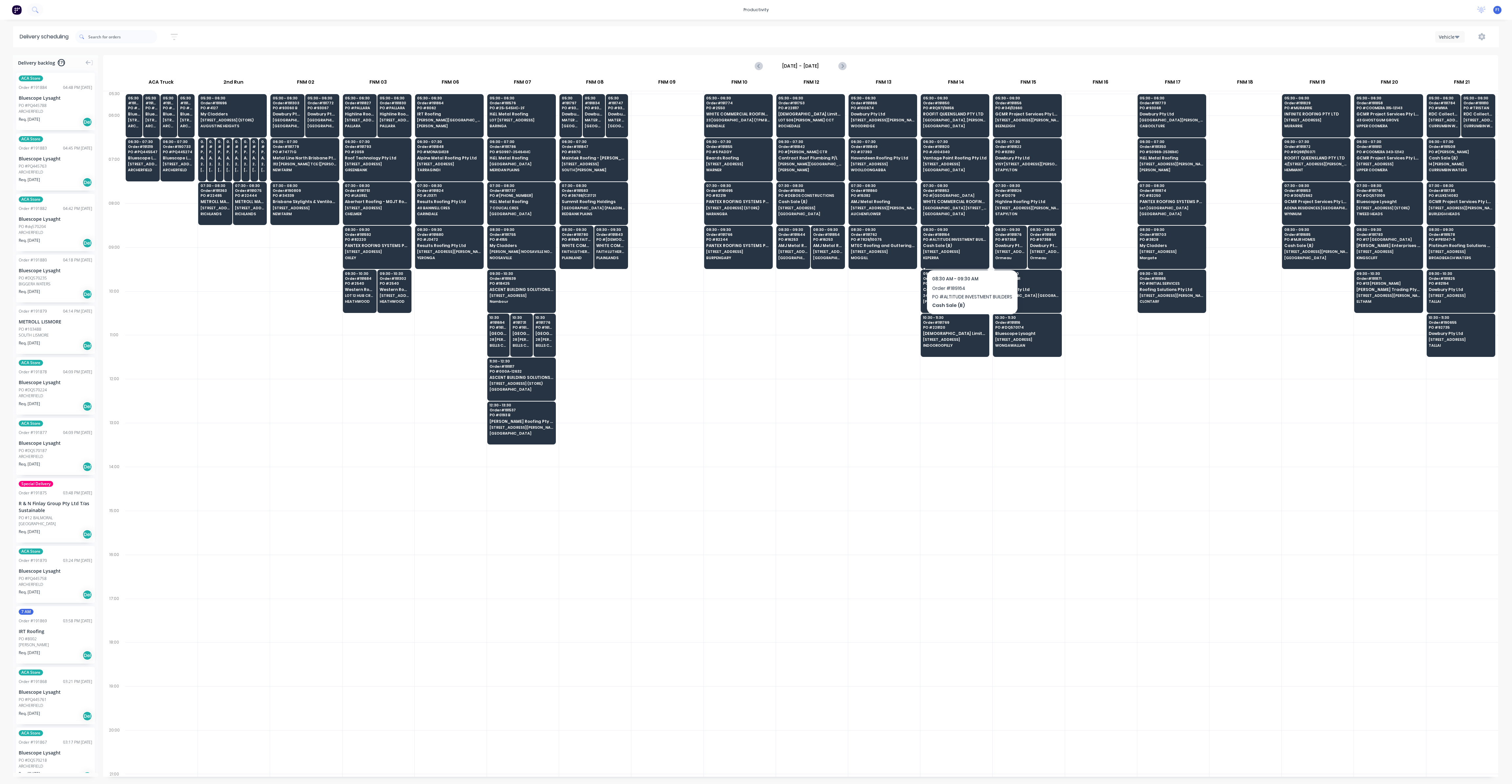
click at [971, 252] on span "[STREET_ADDRESS]" at bounding box center [955, 251] width 63 height 4
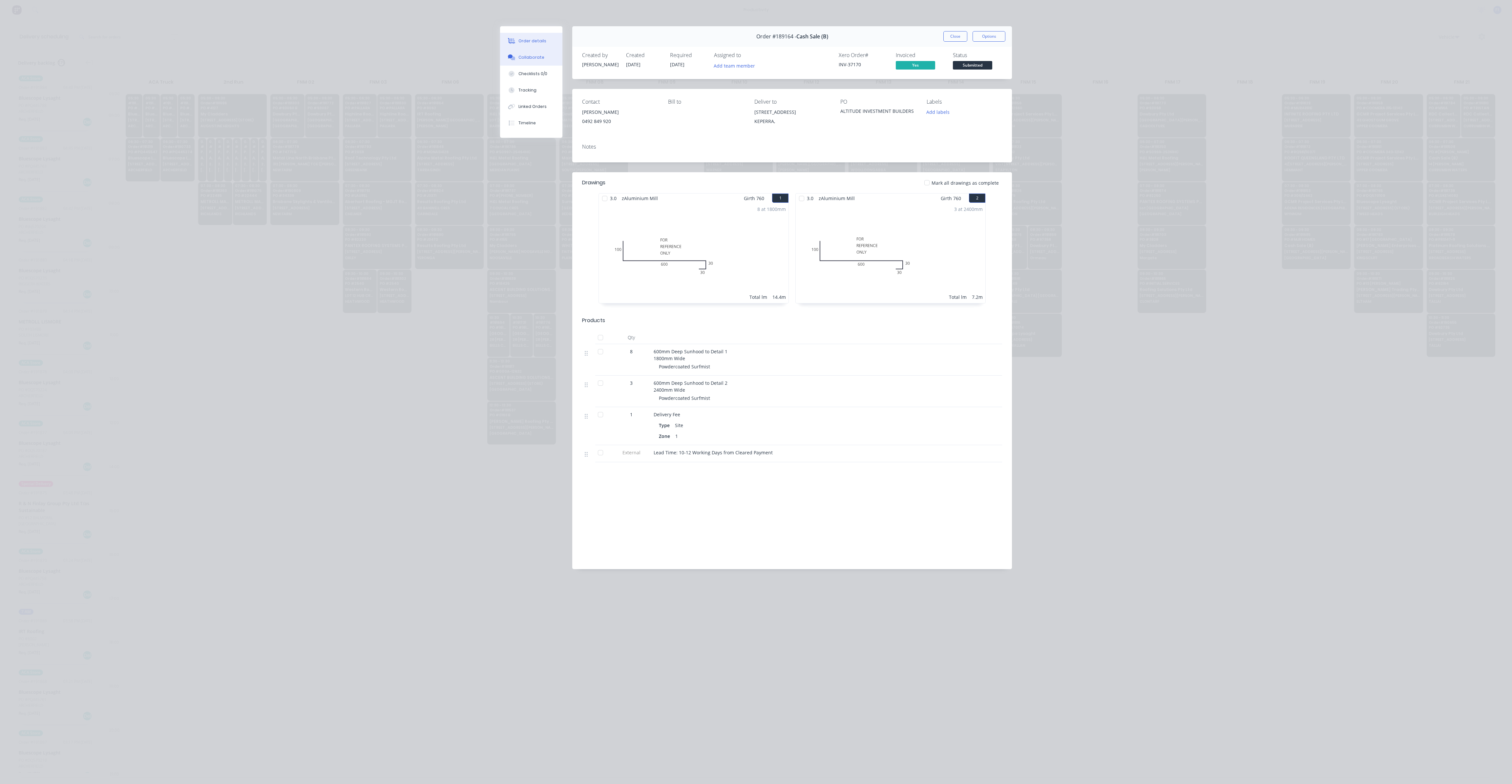
click at [535, 55] on div "Collaborate" at bounding box center [531, 58] width 26 height 6
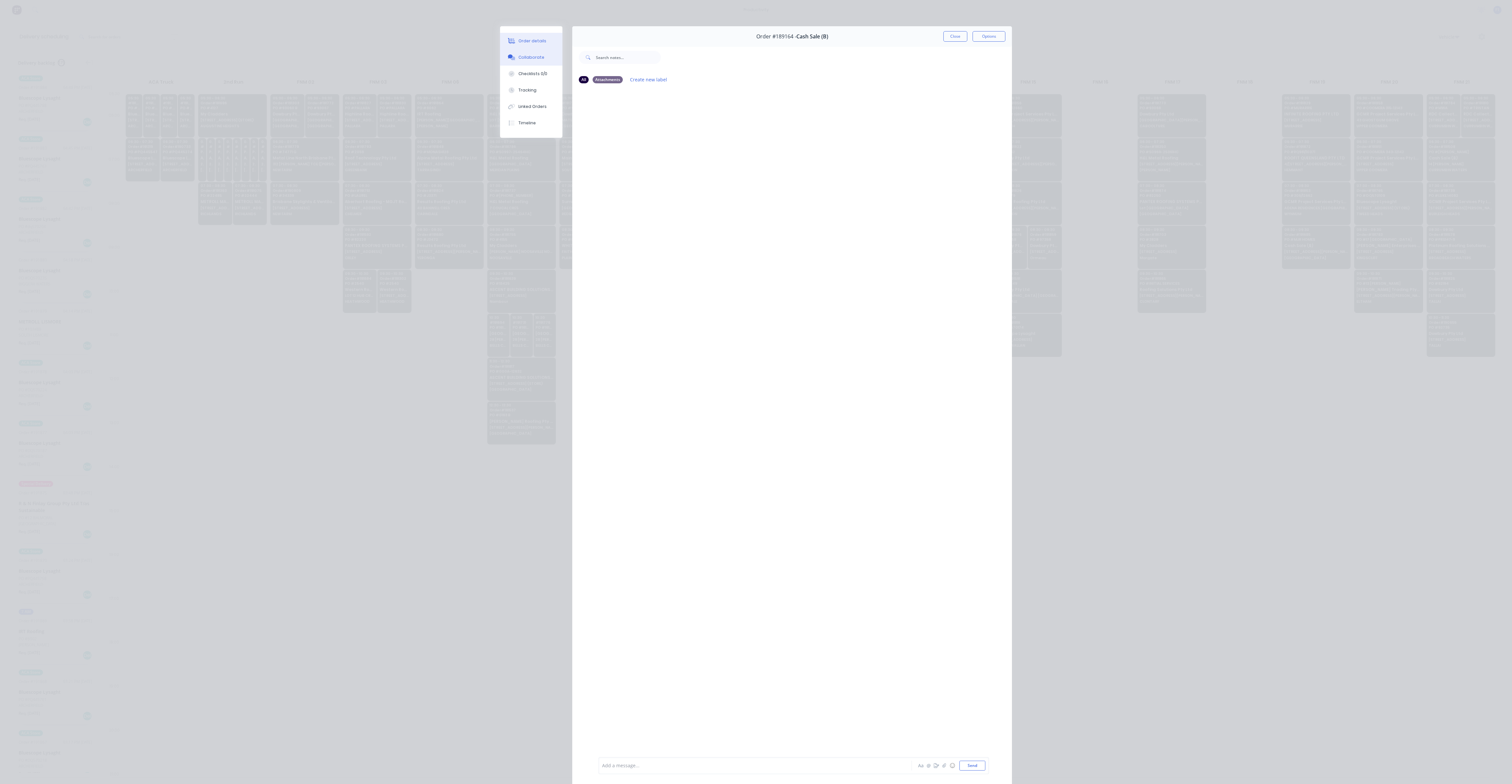
click at [532, 43] on div "Order details" at bounding box center [532, 41] width 28 height 6
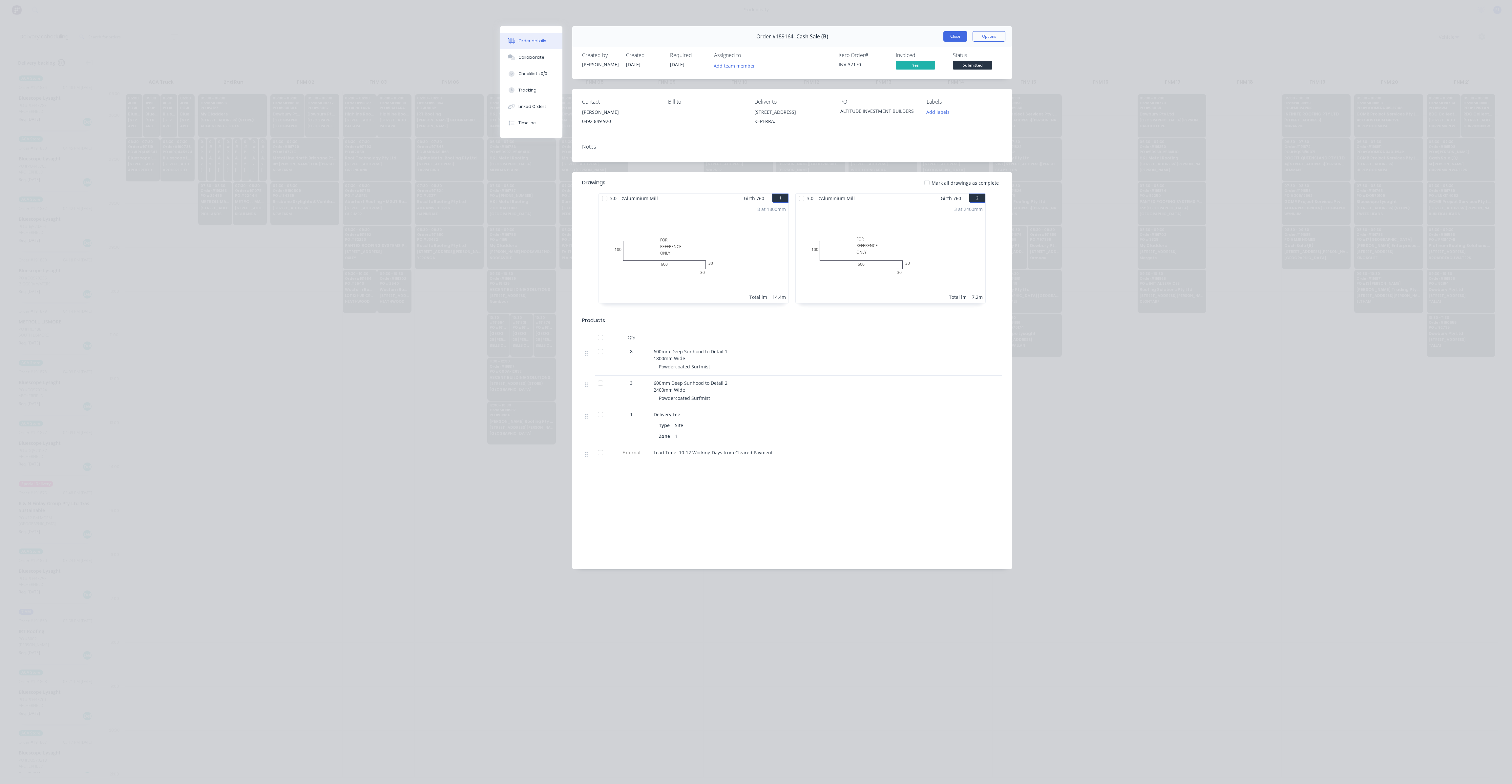
click at [960, 36] on button "Close" at bounding box center [955, 36] width 24 height 11
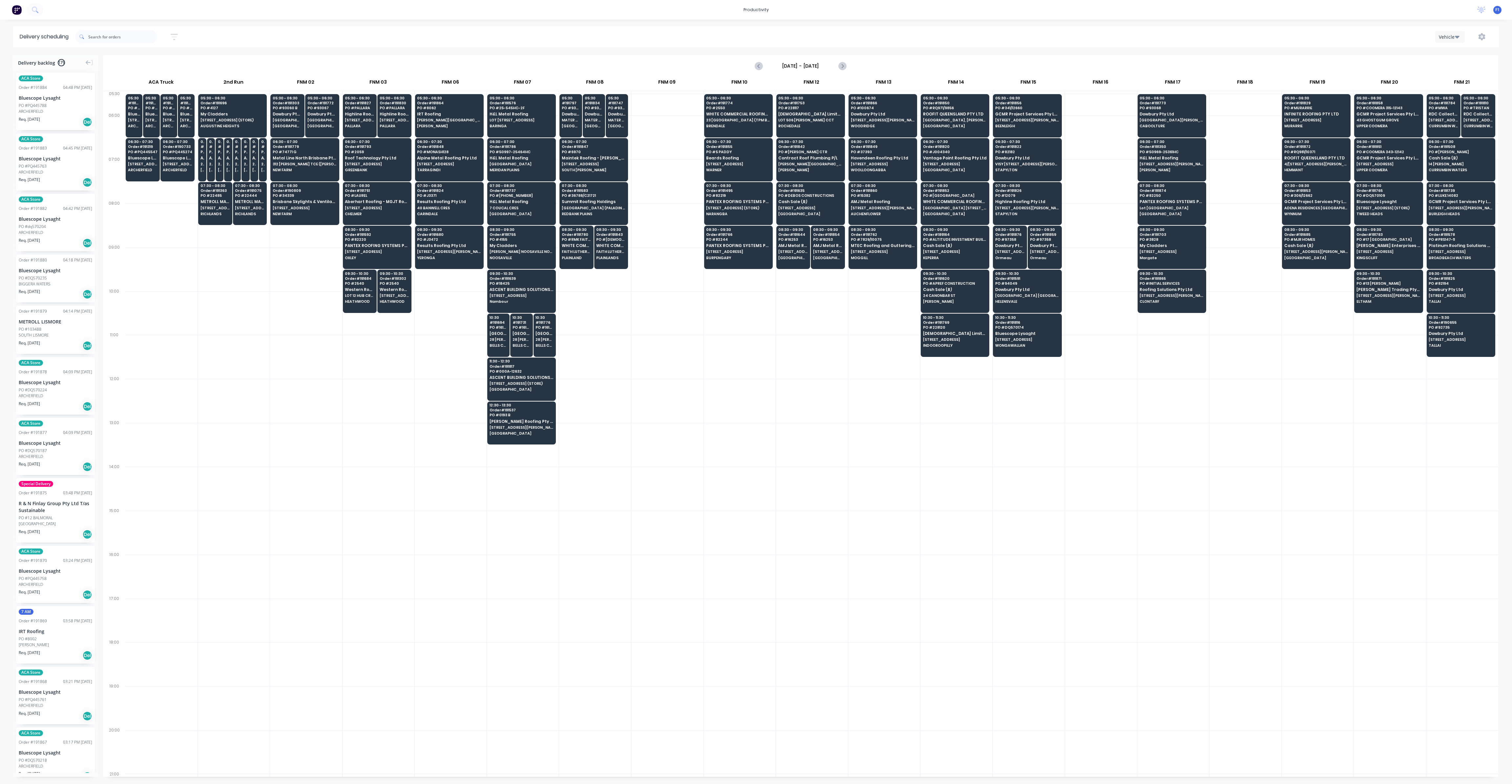
click at [1046, 380] on div at bounding box center [1028, 401] width 72 height 44
